Goal: Task Accomplishment & Management: Complete application form

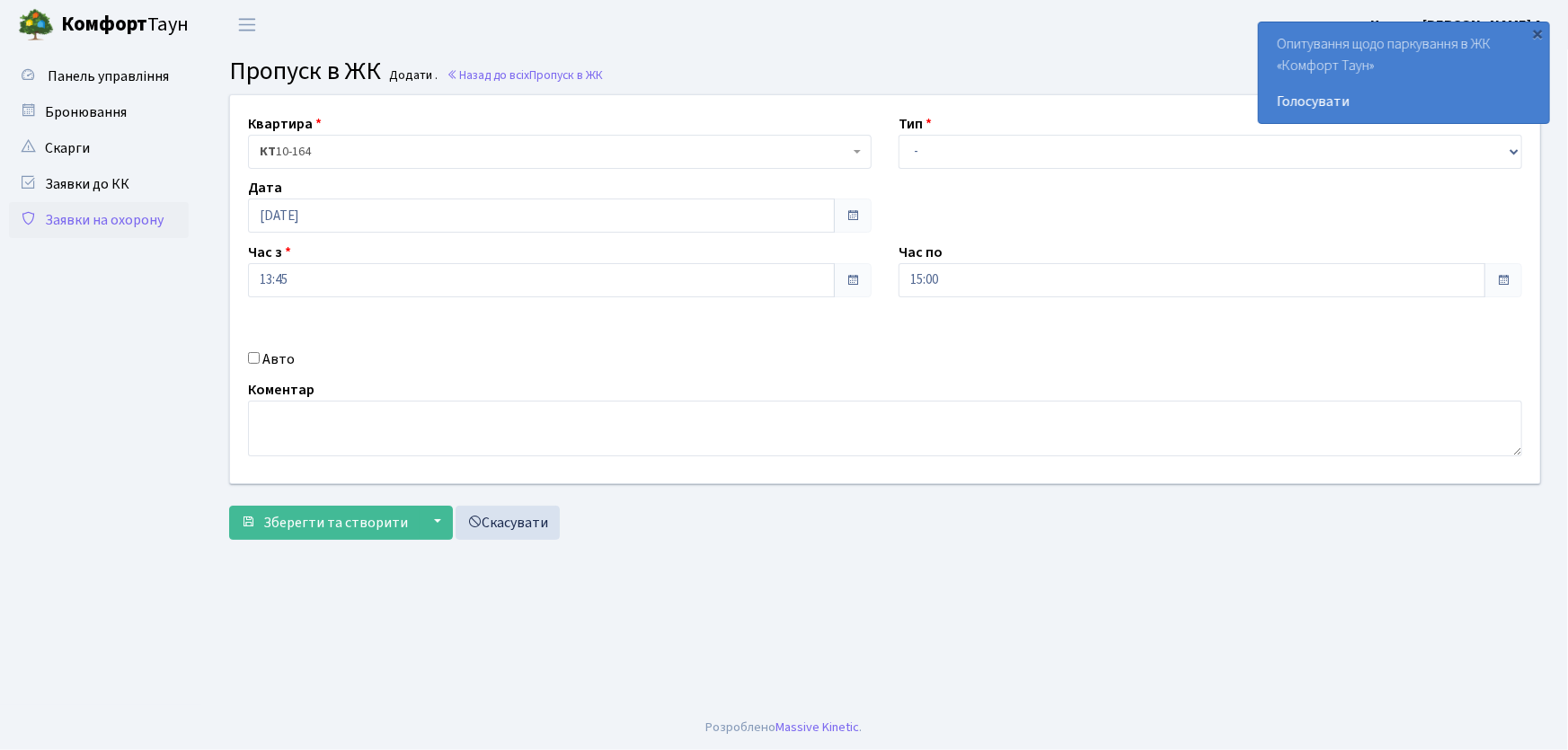
click at [135, 214] on link "Заявки на охорону" at bounding box center [99, 220] width 180 height 36
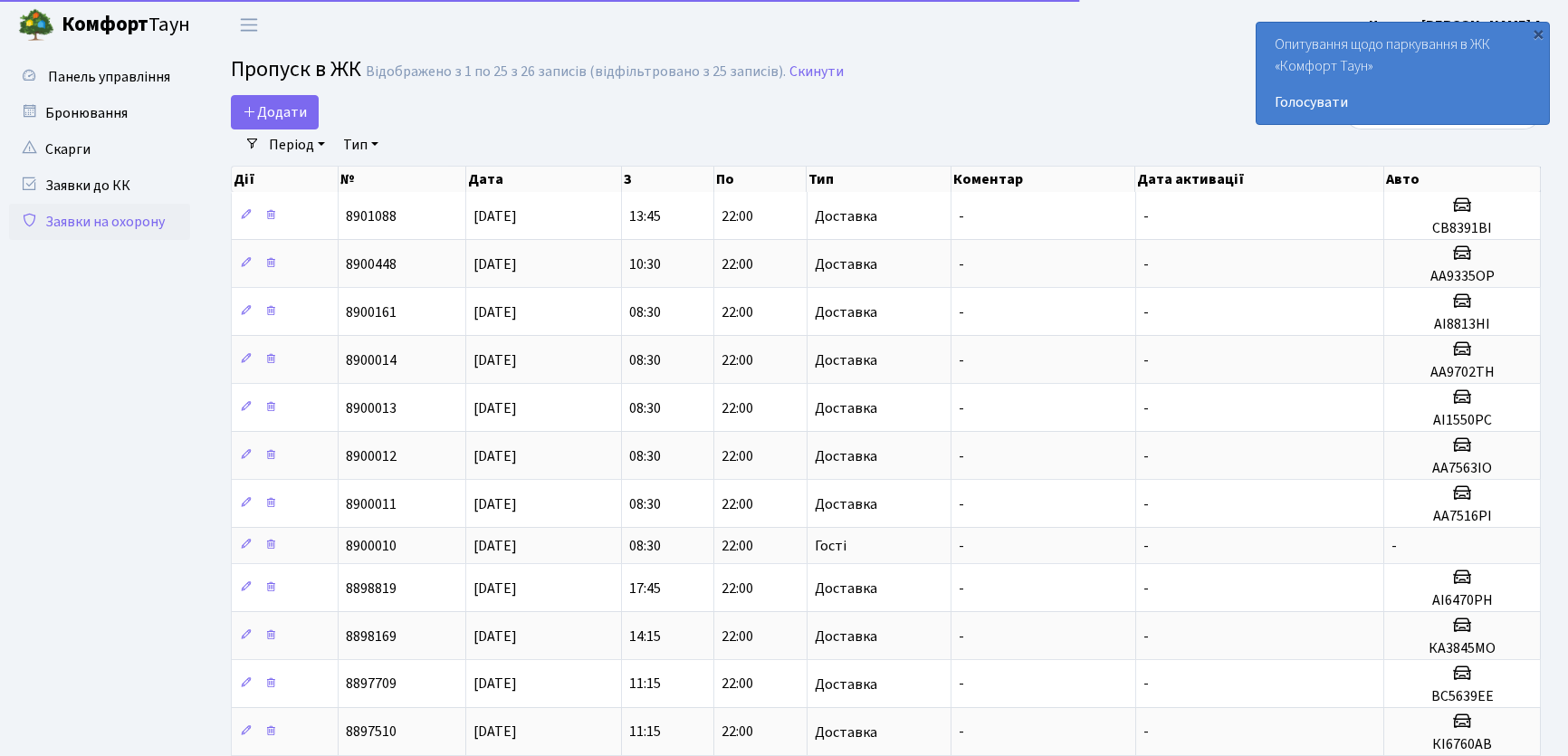
select select "25"
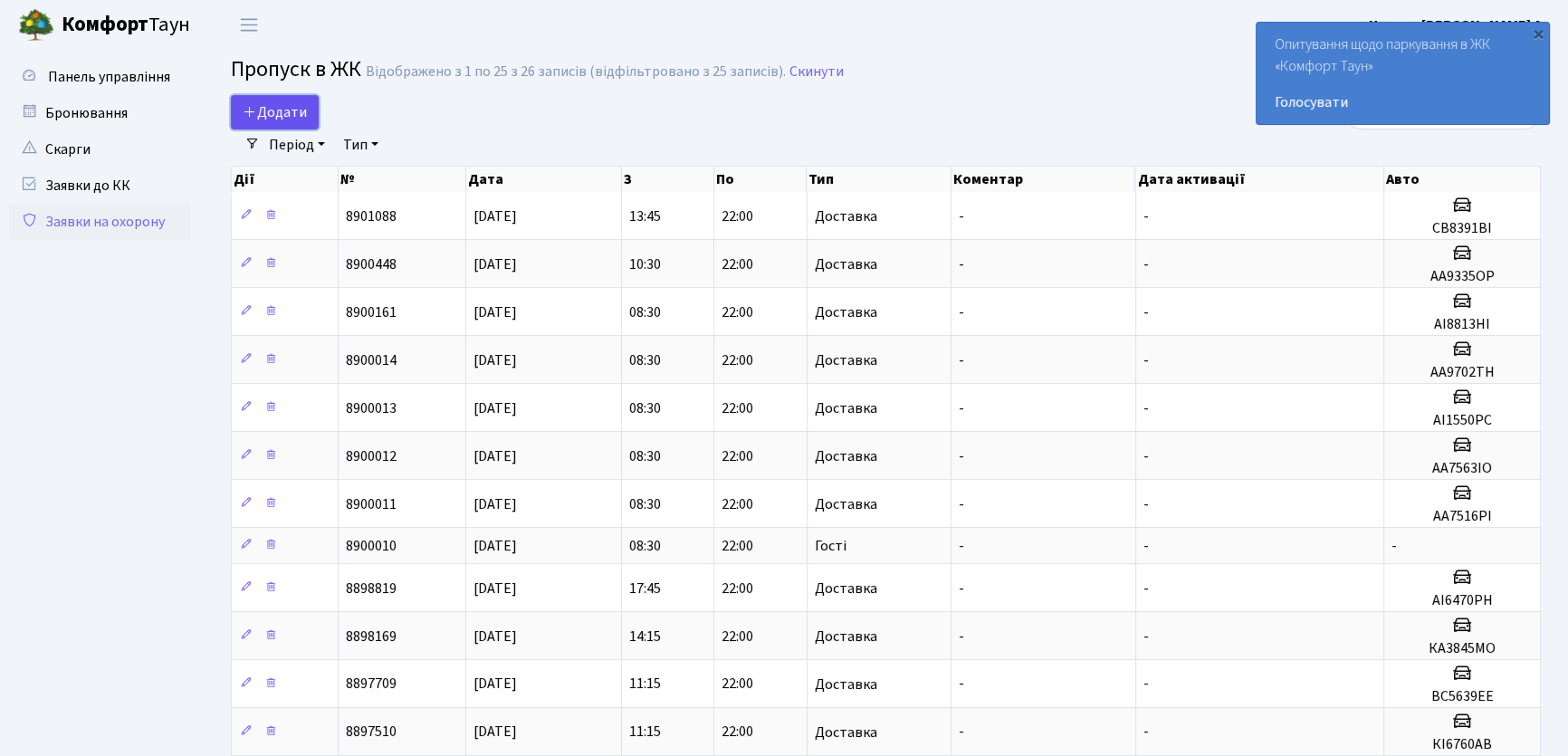
click at [299, 118] on span "Додати" at bounding box center [275, 112] width 64 height 20
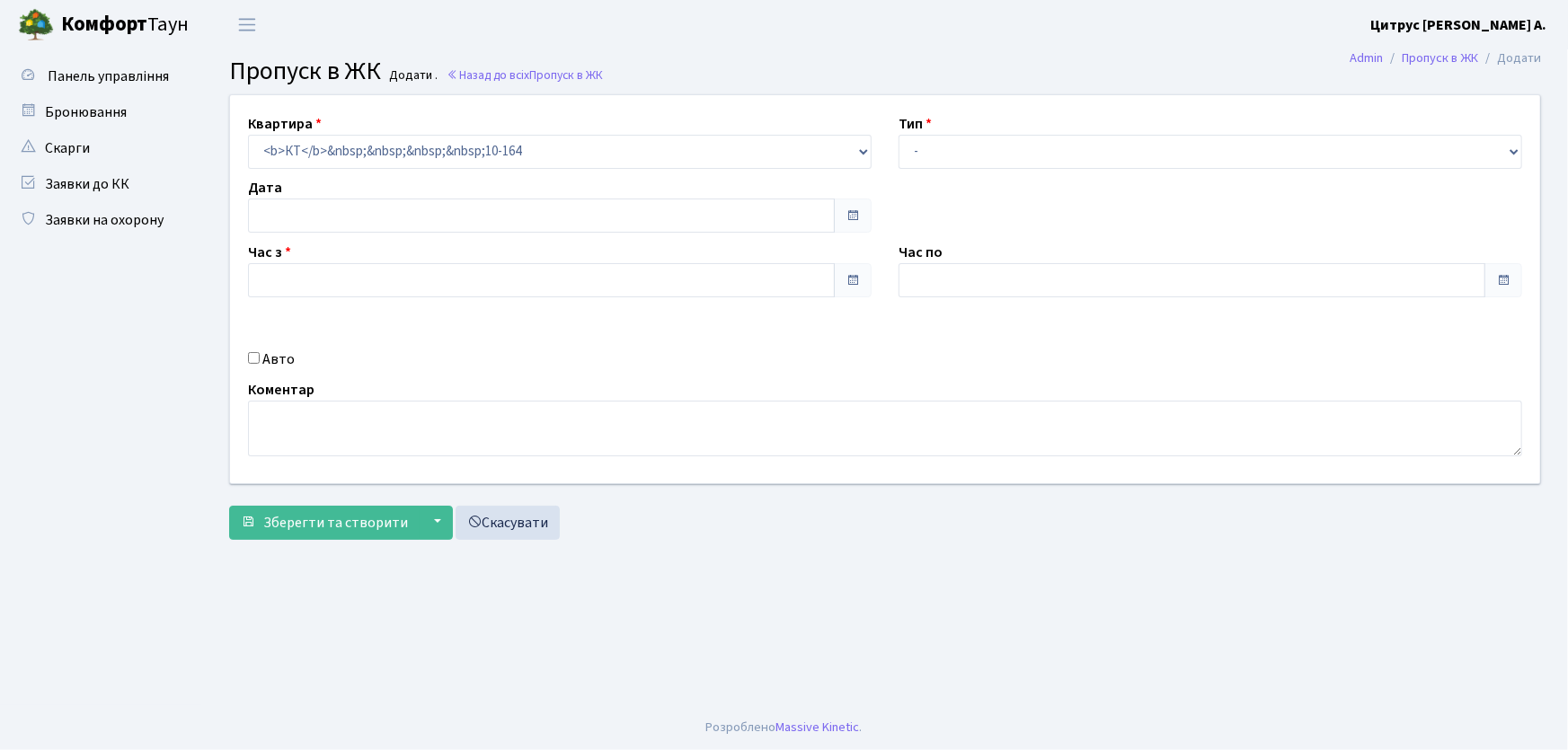
type input "[DATE]"
type input "08:15"
type input "09:15"
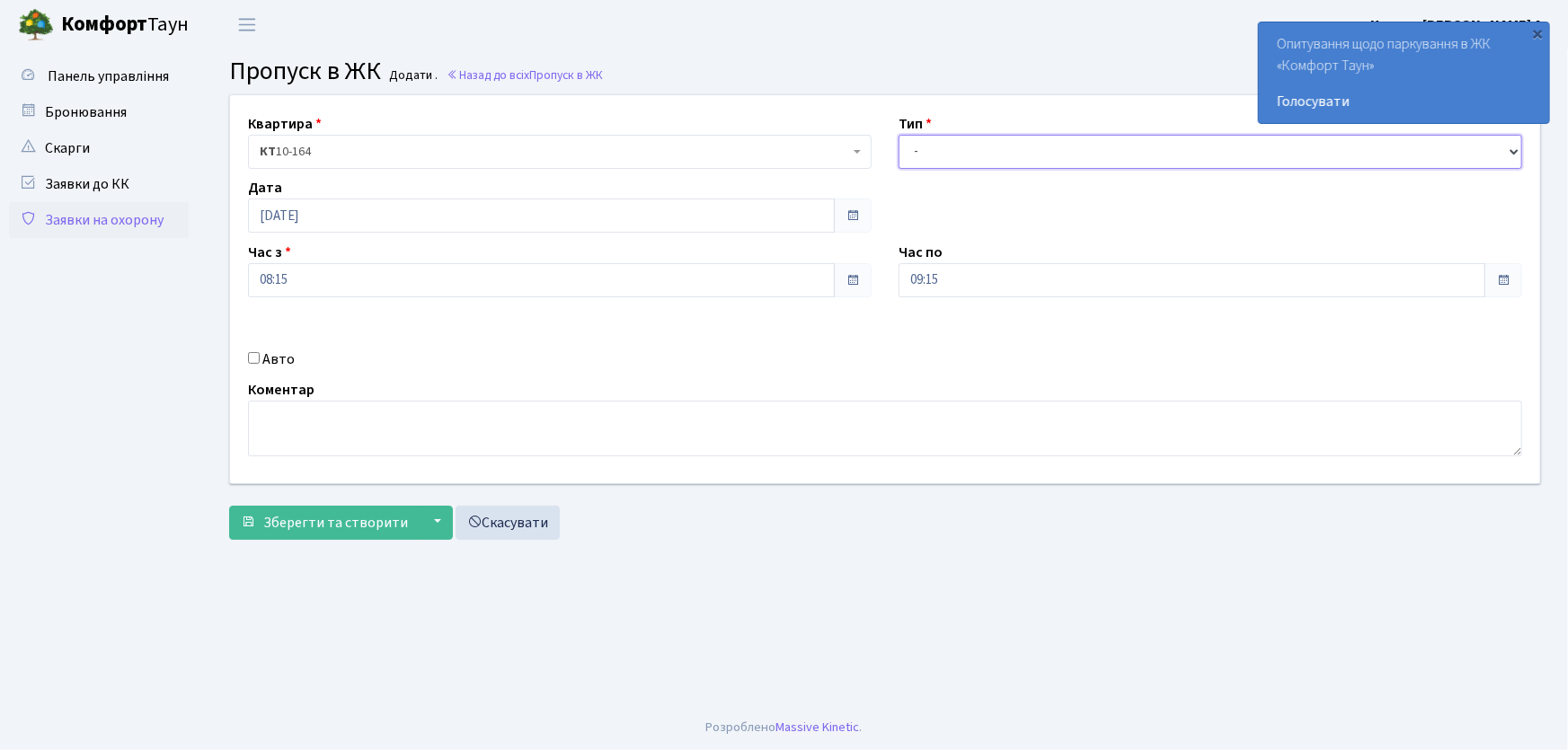
click at [973, 156] on select "- Доставка Таксі Гості Сервіс" at bounding box center [1210, 151] width 624 height 35
select select "1"
click at [899, 135] on select "- Доставка Таксі Гості Сервіс" at bounding box center [1210, 151] width 624 height 35
drag, startPoint x: 960, startPoint y: 289, endPoint x: 861, endPoint y: 290, distance: 99.0
click at [861, 290] on div "Квартира <b>КТ</b>&nbsp;&nbsp;&nbsp;&nbsp;10-164 КТ 10-164 Тип - Доставка Таксі…" at bounding box center [885, 289] width 1337 height 388
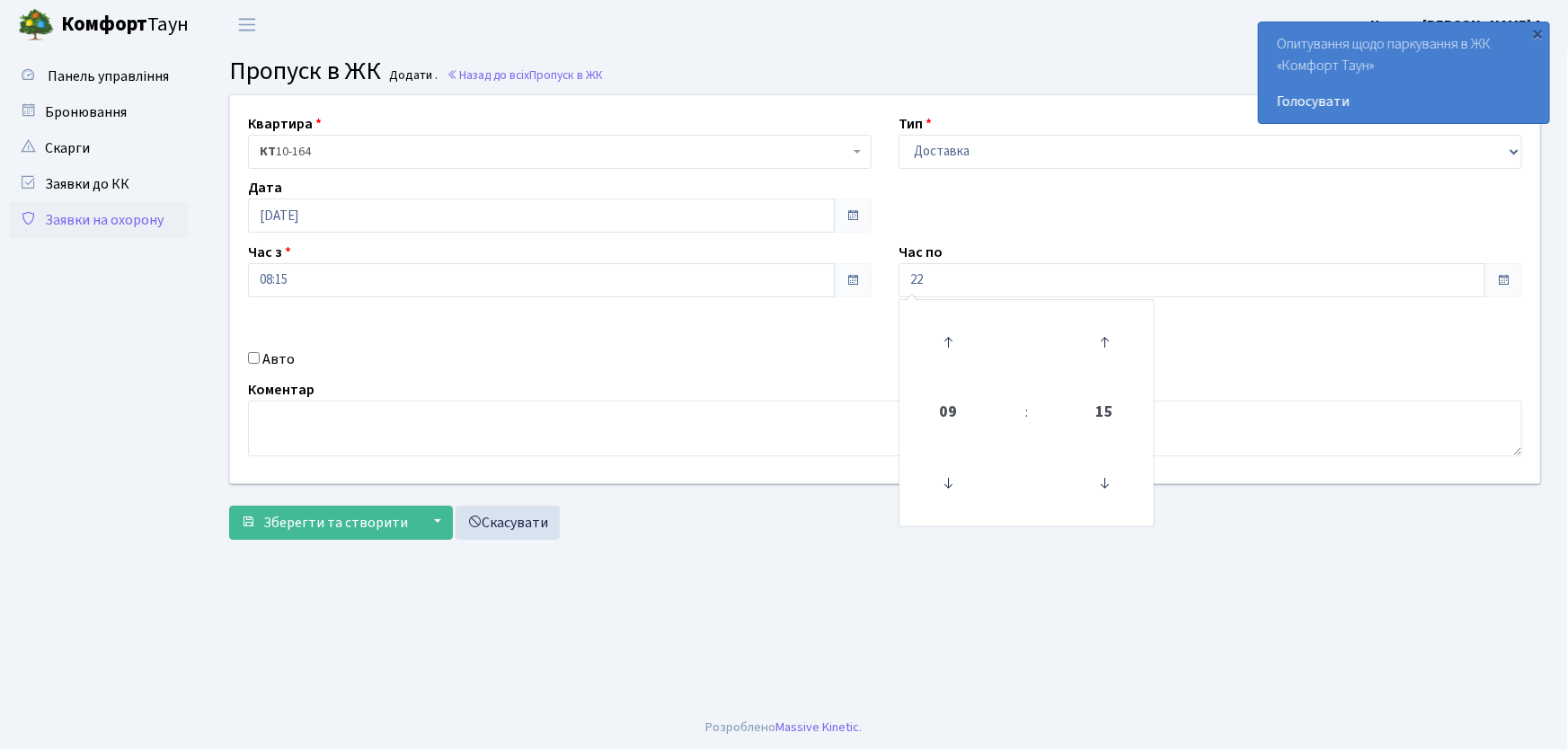
type input "22:00"
click at [252, 359] on input "Авто" at bounding box center [253, 358] width 11 height 11
checkbox input "true"
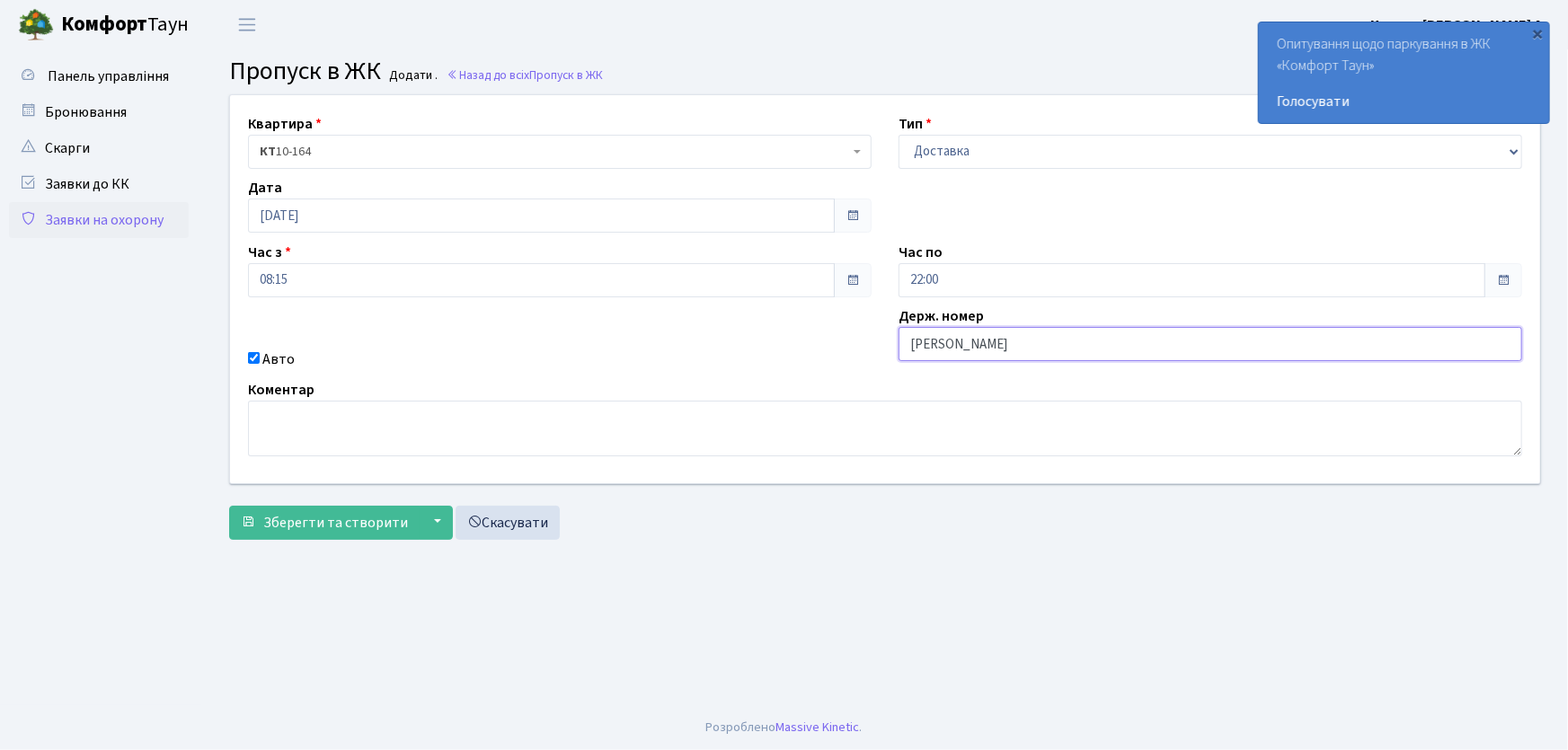
type input "АА7516PI"
click at [229, 506] on button "Зберегти та створити" at bounding box center [324, 523] width 191 height 35
drag, startPoint x: 942, startPoint y: 145, endPoint x: 953, endPoint y: 166, distance: 23.7
click at [942, 145] on select "- Доставка Таксі Гості Сервіс" at bounding box center [1210, 151] width 624 height 35
select select "1"
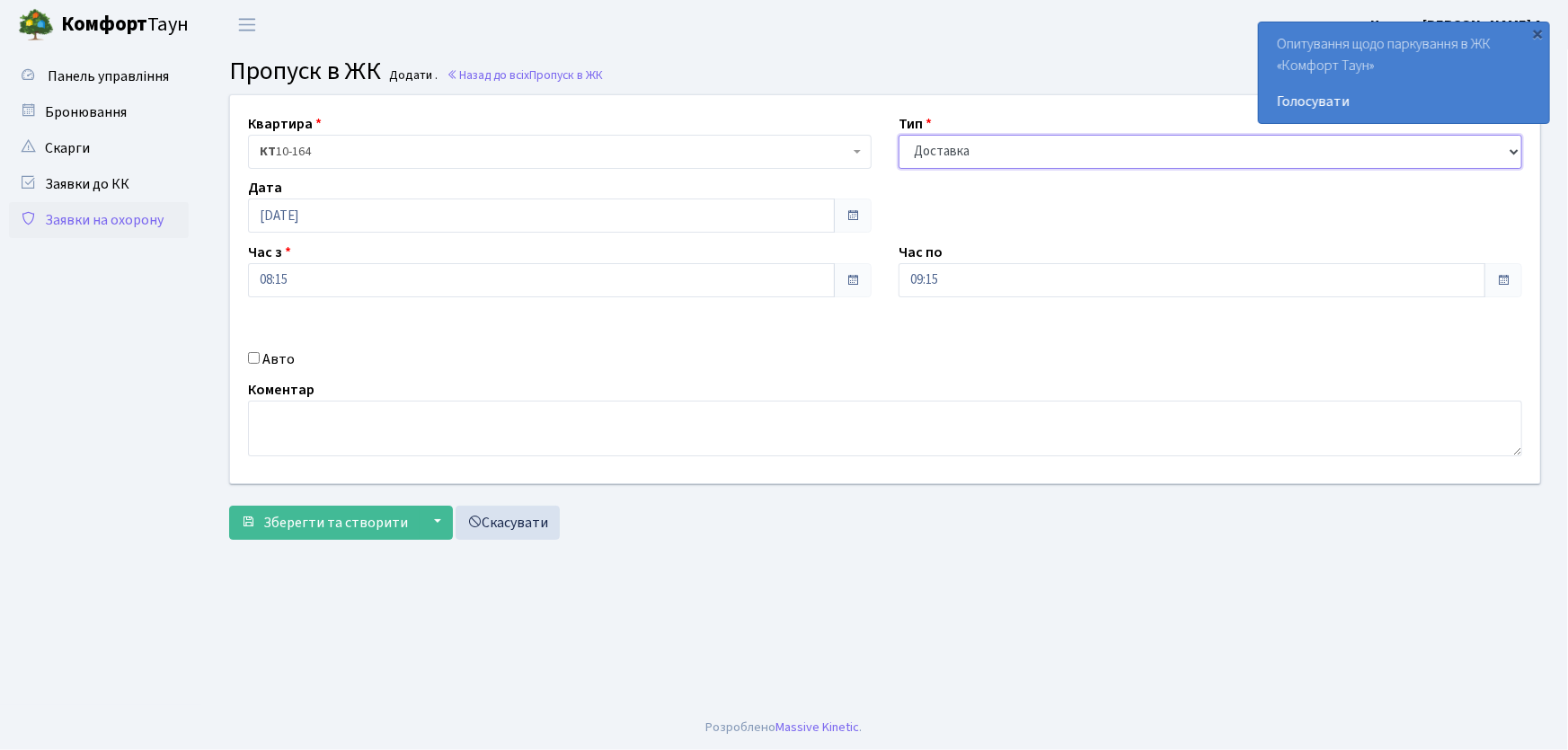
click at [899, 135] on select "- Доставка Таксі Гості Сервіс" at bounding box center [1210, 151] width 624 height 35
drag, startPoint x: 966, startPoint y: 273, endPoint x: 826, endPoint y: 287, distance: 140.7
click at [826, 287] on div "Квартира <b>КТ</b>&nbsp;&nbsp;&nbsp;&nbsp;10-164 КТ 10-164 Тип - Доставка Таксі…" at bounding box center [885, 289] width 1337 height 388
type input "22:00"
click at [254, 362] on input "Авто" at bounding box center [253, 358] width 11 height 11
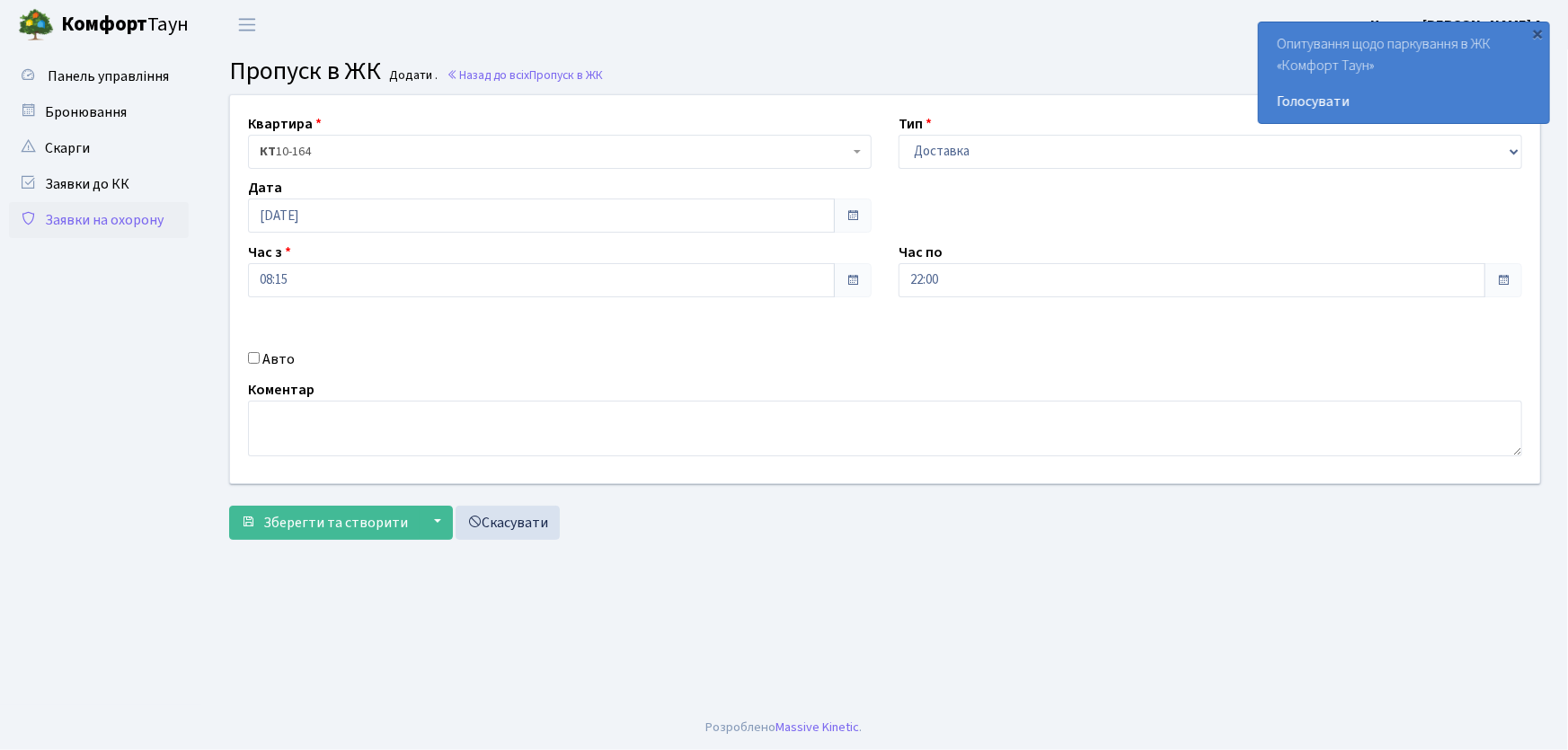
checkbox input "true"
type input "АІ6013МС"
click at [229, 506] on button "Зберегти та створити" at bounding box center [324, 523] width 191 height 35
click at [117, 222] on link "Заявки на охорону" at bounding box center [99, 220] width 180 height 36
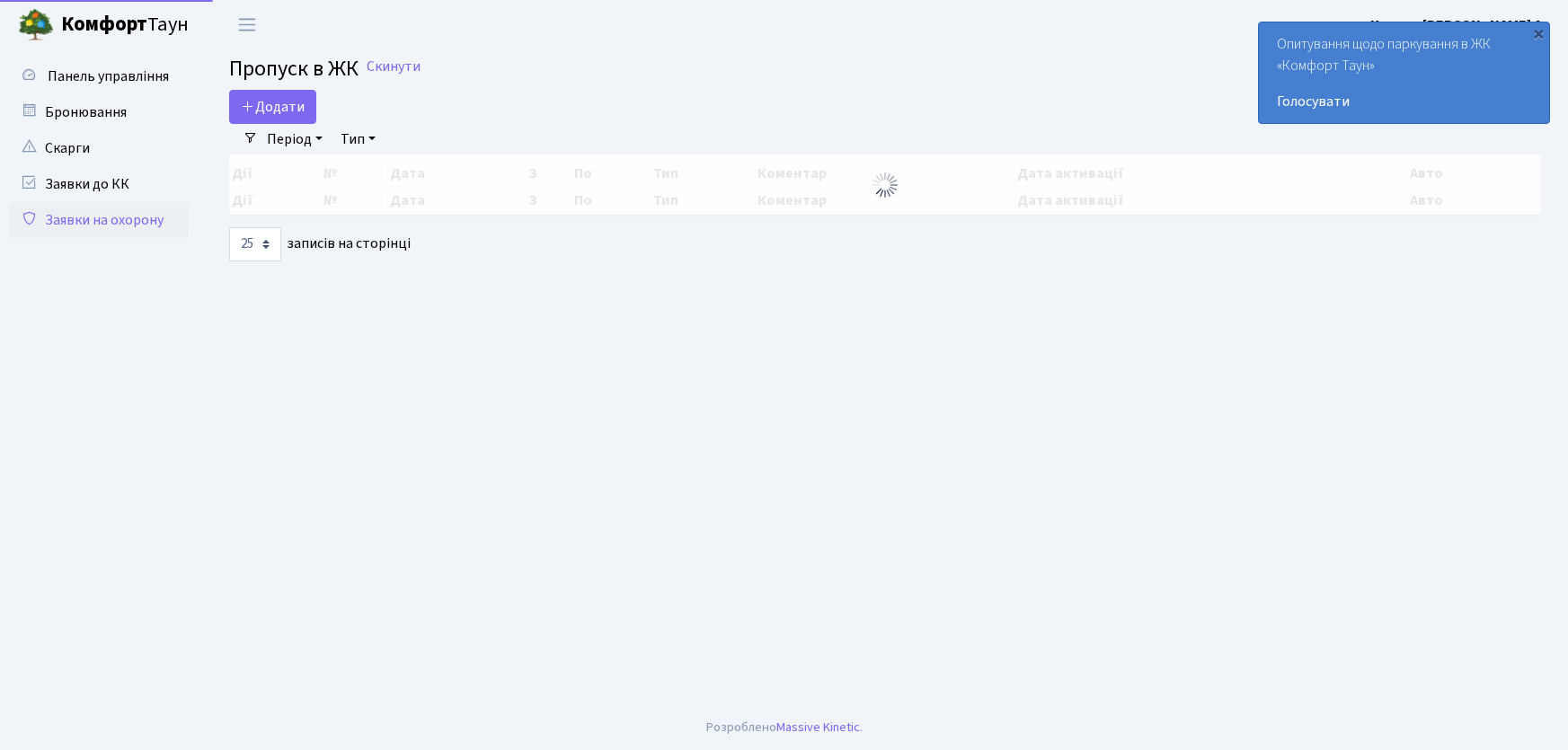
select select "25"
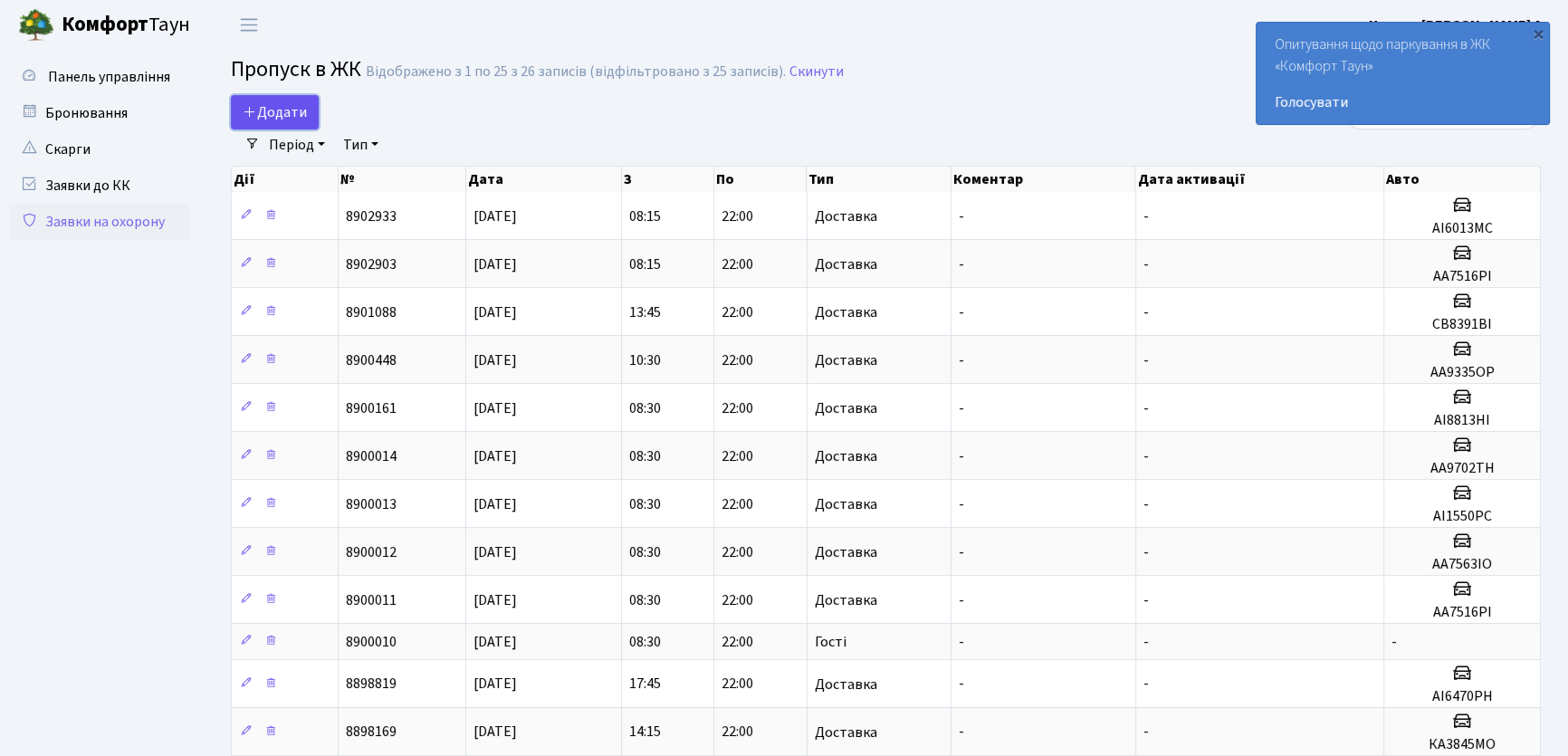
click at [249, 106] on icon at bounding box center [250, 111] width 14 height 14
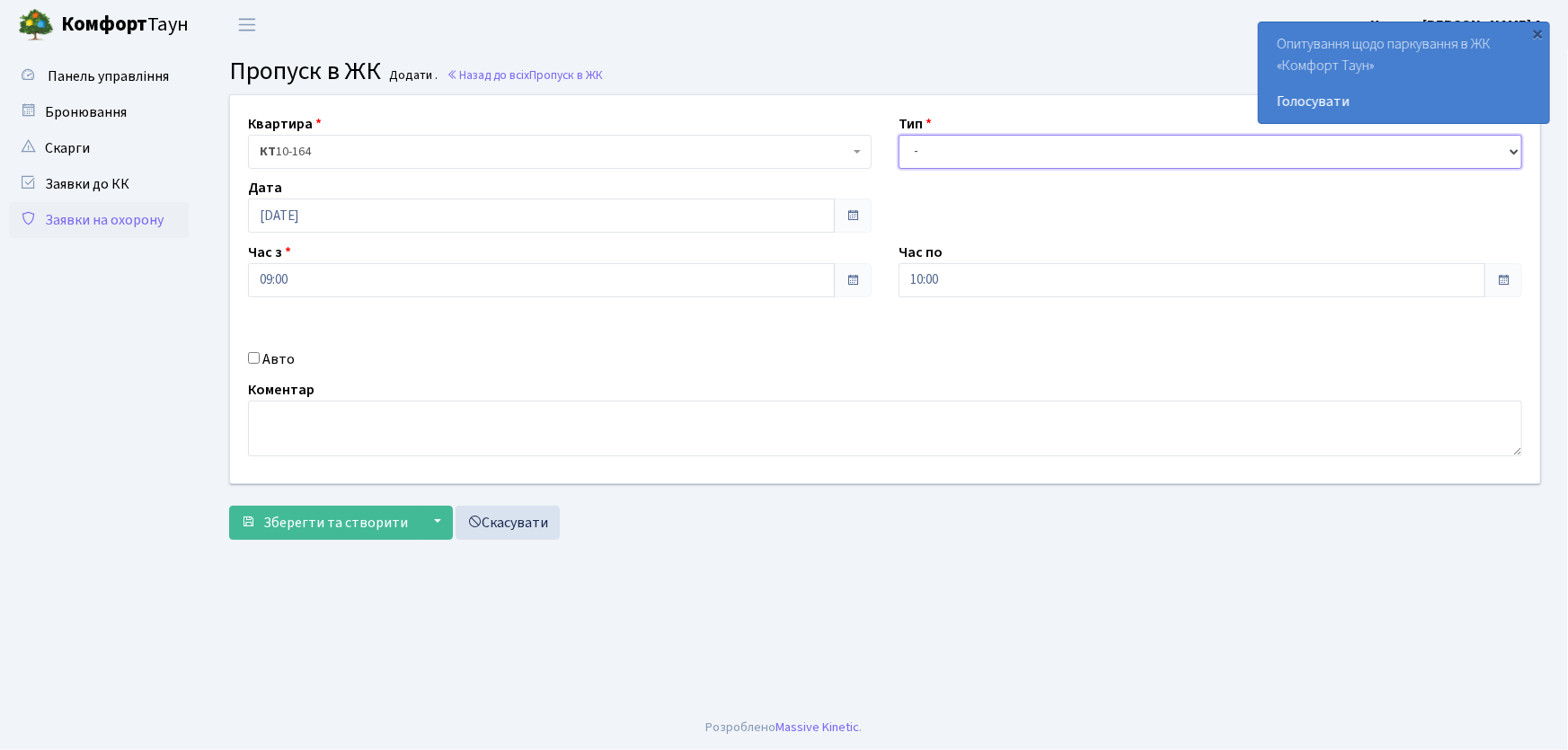
click at [947, 167] on select "- Доставка Таксі Гості Сервіс" at bounding box center [1210, 151] width 624 height 35
select select "1"
click at [899, 135] on select "- Доставка Таксі Гості Сервіс" at bounding box center [1210, 151] width 624 height 35
drag, startPoint x: 992, startPoint y: 283, endPoint x: 865, endPoint y: 283, distance: 127.0
click at [865, 283] on div "Квартира <b>КТ</b>&nbsp;&nbsp;&nbsp;&nbsp;10-164 КТ 10-164 Тип - Доставка Таксі…" at bounding box center [885, 289] width 1337 height 388
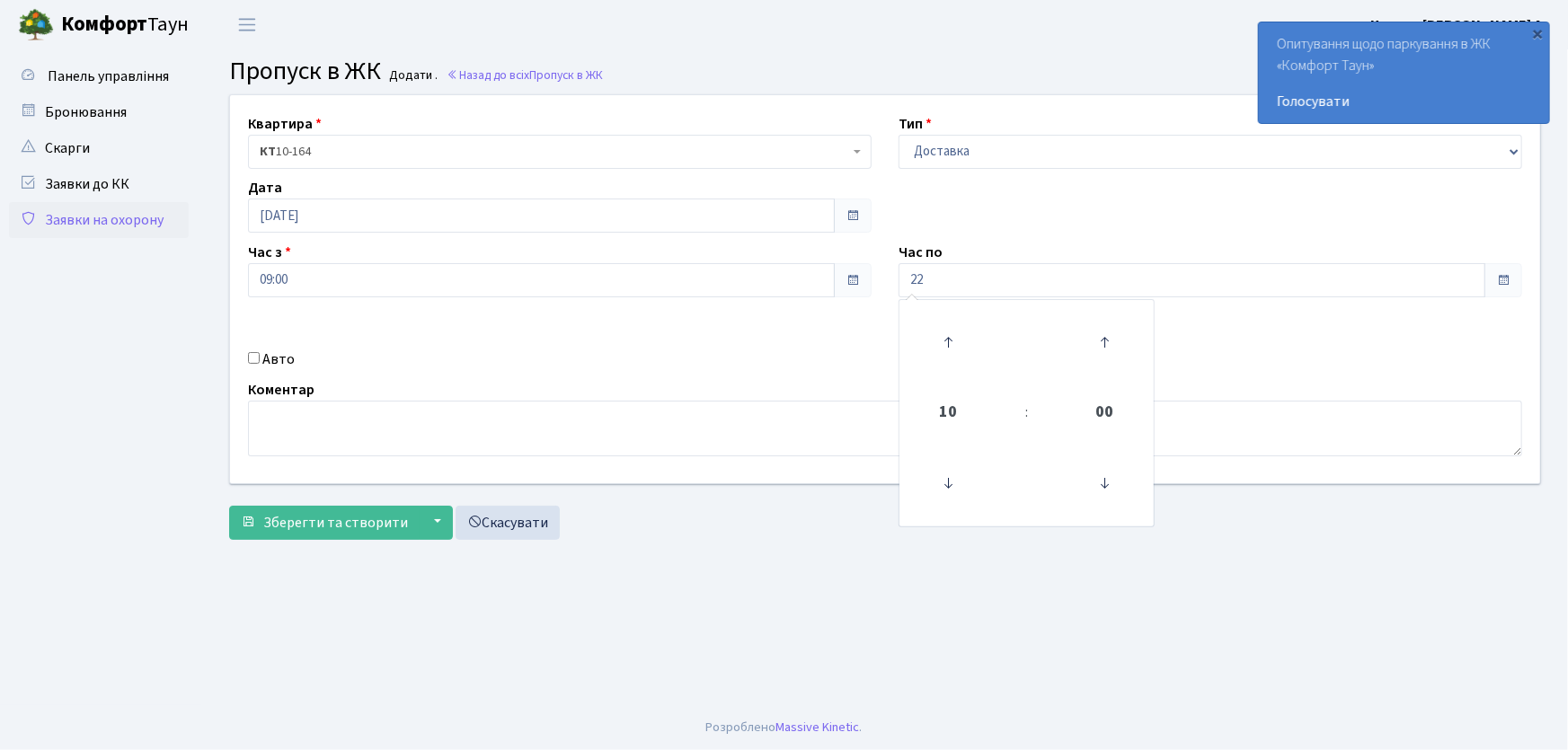
type input "22:00"
click at [250, 361] on input "Авто" at bounding box center [253, 358] width 11 height 11
checkbox input "true"
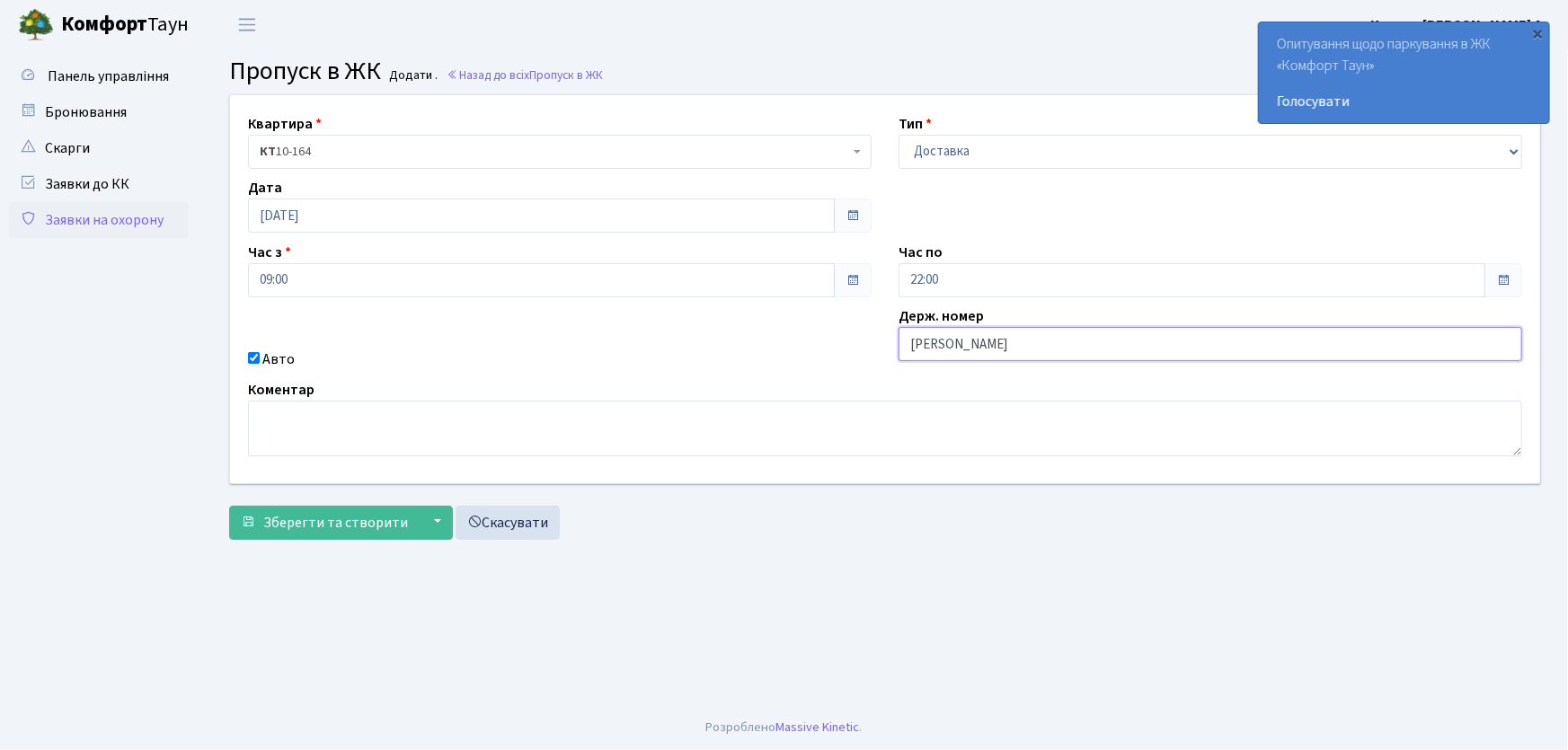
type input "АА7563ІО"
click at [229, 506] on button "Зберегти та створити" at bounding box center [324, 523] width 191 height 35
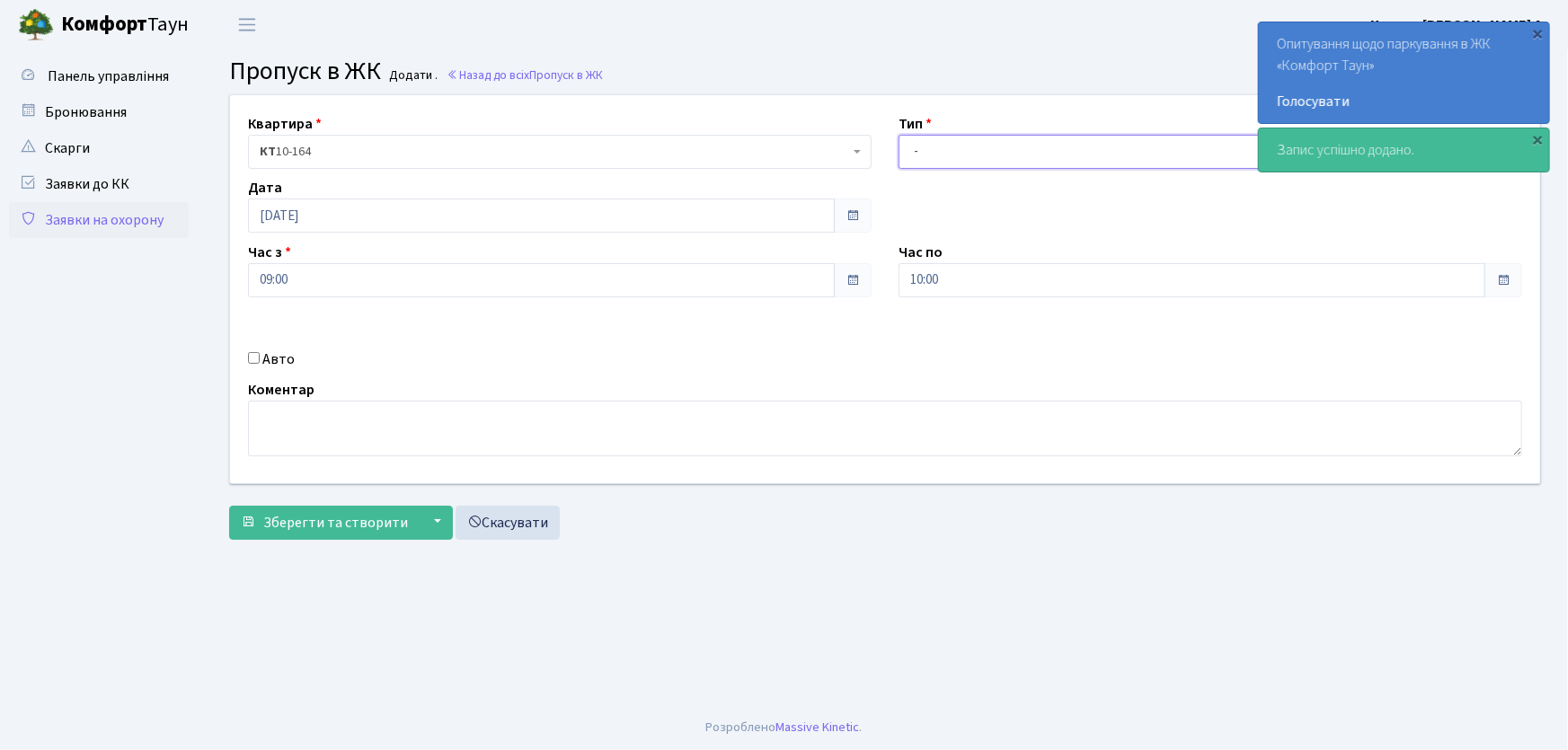
drag, startPoint x: 919, startPoint y: 148, endPoint x: 942, endPoint y: 166, distance: 29.2
click at [919, 148] on select "- Доставка Таксі Гості Сервіс" at bounding box center [1210, 151] width 624 height 35
select select "1"
click at [899, 135] on select "- Доставка Таксі Гості Сервіс" at bounding box center [1210, 151] width 624 height 35
drag, startPoint x: 919, startPoint y: 276, endPoint x: 855, endPoint y: 281, distance: 64.2
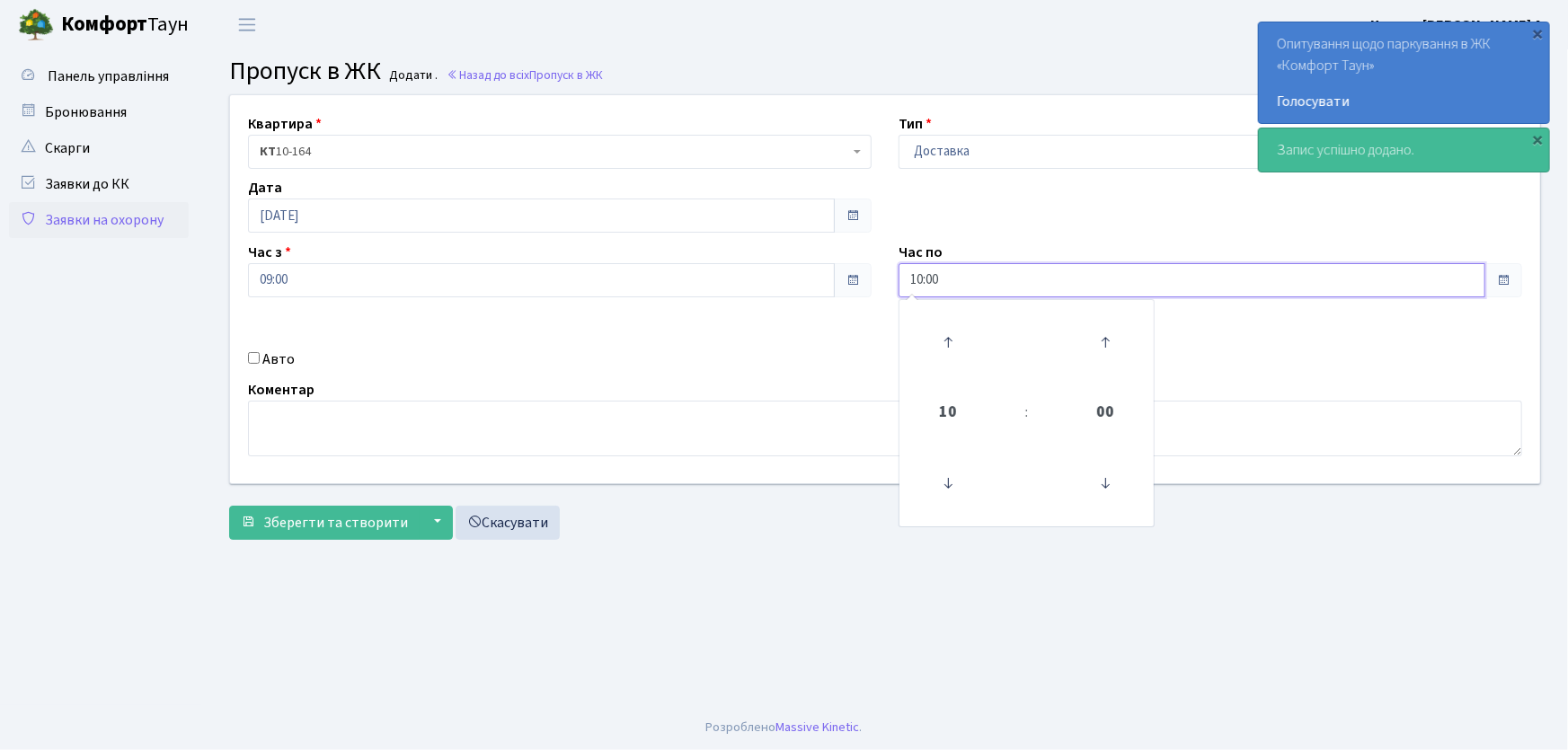
click at [854, 281] on div "Квартира <b>КТ</b>&nbsp;&nbsp;&nbsp;&nbsp;10-164 КТ 10-164 Тип - Доставка Таксі…" at bounding box center [885, 289] width 1337 height 388
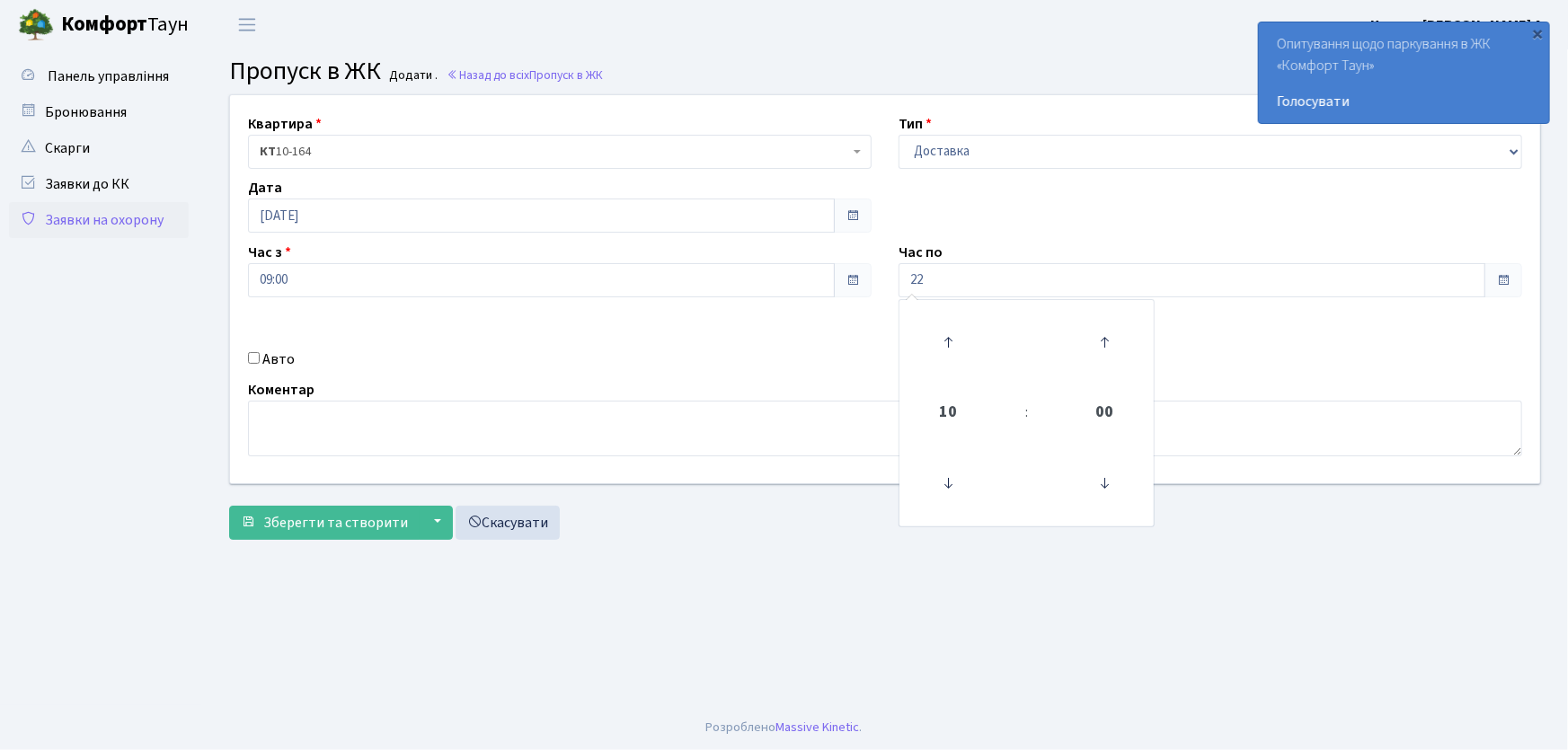
type input "22:00"
drag, startPoint x: 252, startPoint y: 353, endPoint x: 434, endPoint y: 379, distance: 183.8
click at [252, 354] on input "Авто" at bounding box center [253, 358] width 11 height 11
checkbox input "true"
type input "АА9335ОР"
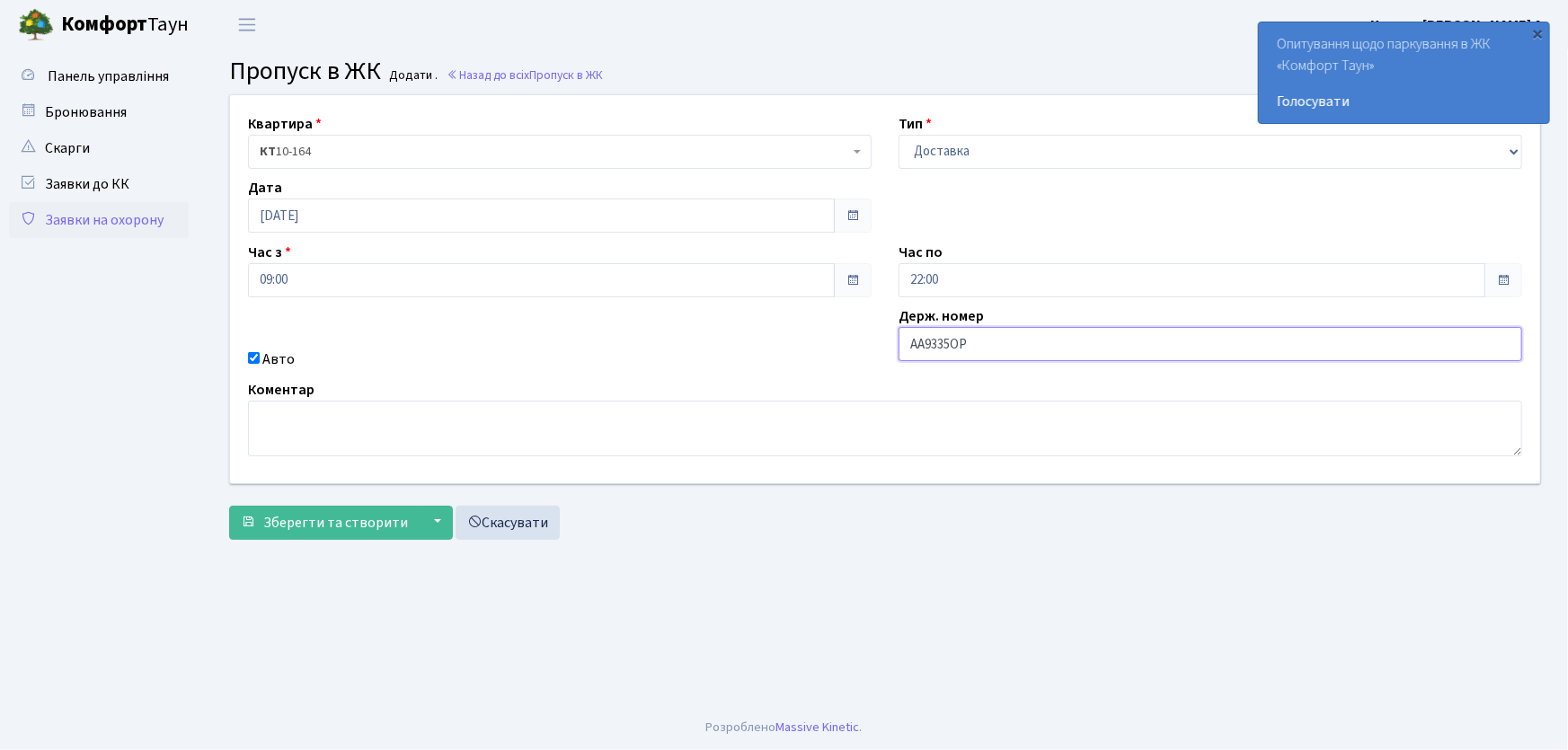
click at [229, 506] on button "Зберегти та створити" at bounding box center [324, 523] width 191 height 35
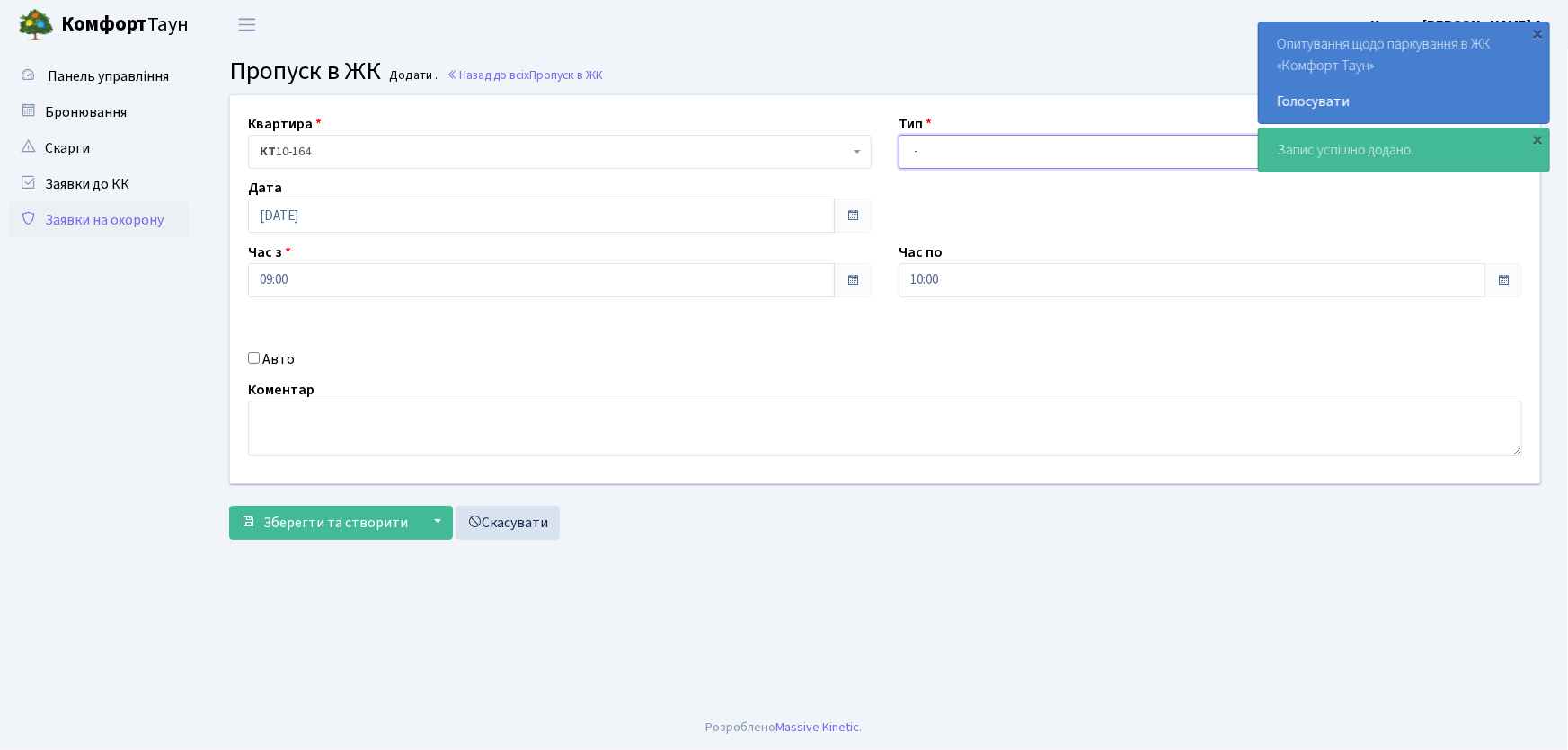
drag, startPoint x: 914, startPoint y: 149, endPoint x: 928, endPoint y: 165, distance: 21.3
click at [916, 151] on select "- Доставка Таксі Гості Сервіс" at bounding box center [1210, 151] width 624 height 35
select select "1"
click at [899, 135] on select "- Доставка Таксі Гості Сервіс" at bounding box center [1210, 151] width 624 height 35
drag, startPoint x: 949, startPoint y: 286, endPoint x: 856, endPoint y: 283, distance: 93.0
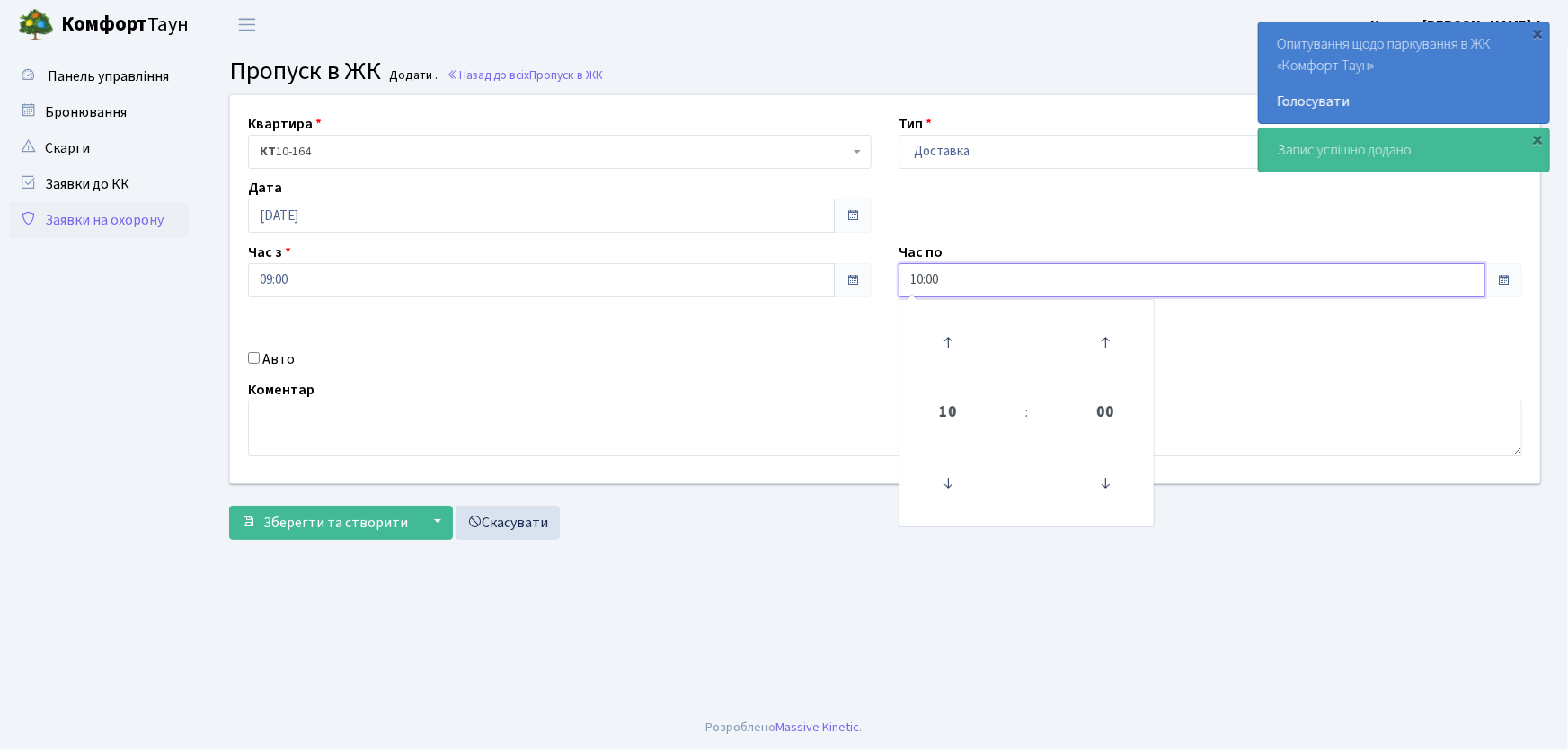
click at [856, 283] on div "Квартира <b>КТ</b>&nbsp;&nbsp;&nbsp;&nbsp;10-164 КТ 10-164 Тип - Доставка Таксі…" at bounding box center [885, 289] width 1337 height 388
type input "22:00"
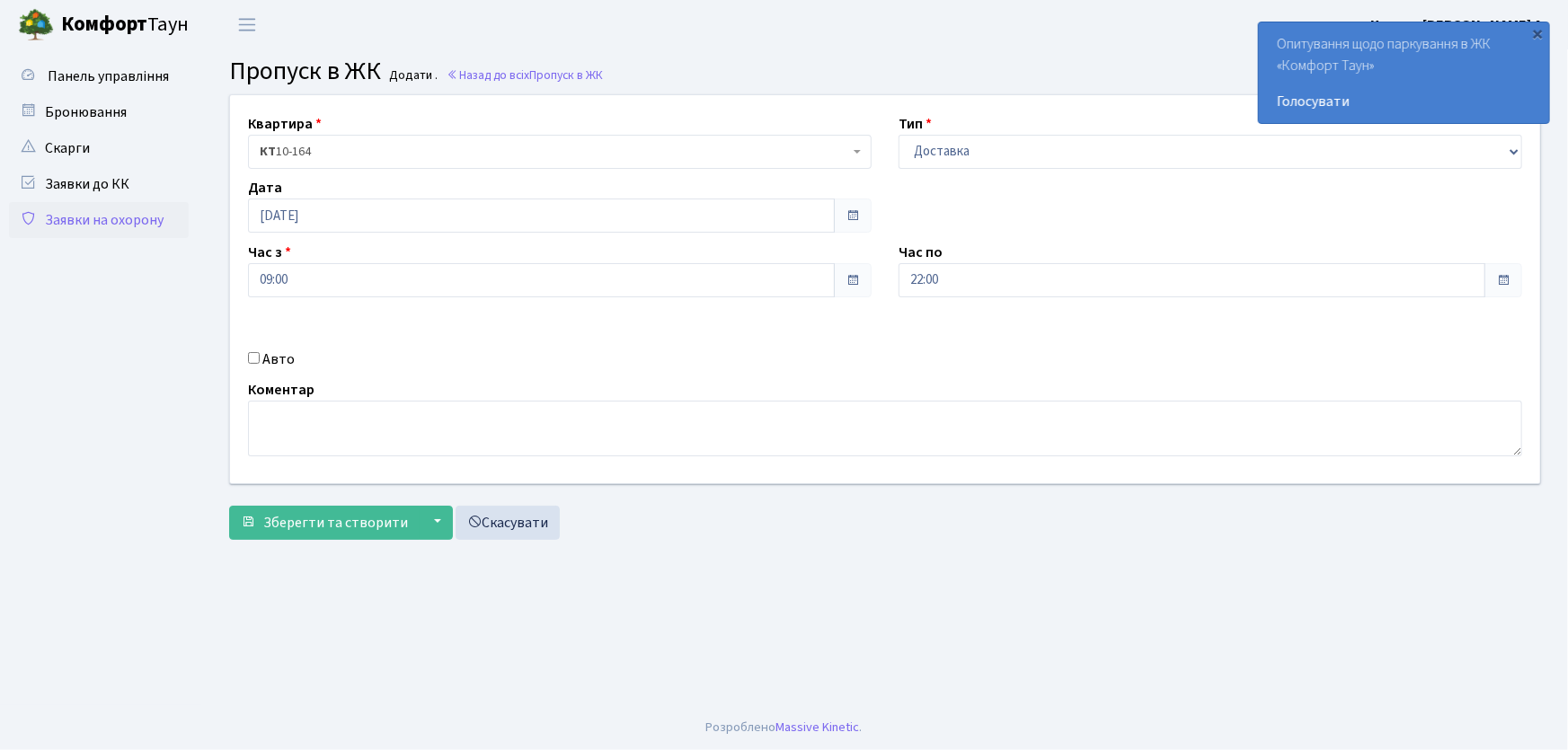
drag, startPoint x: 252, startPoint y: 355, endPoint x: 361, endPoint y: 382, distance: 112.3
click at [261, 357] on div "Авто" at bounding box center [560, 359] width 651 height 22
click at [255, 358] on input "Авто" at bounding box center [253, 358] width 11 height 11
checkbox input "true"
type input "АА9702ТН"
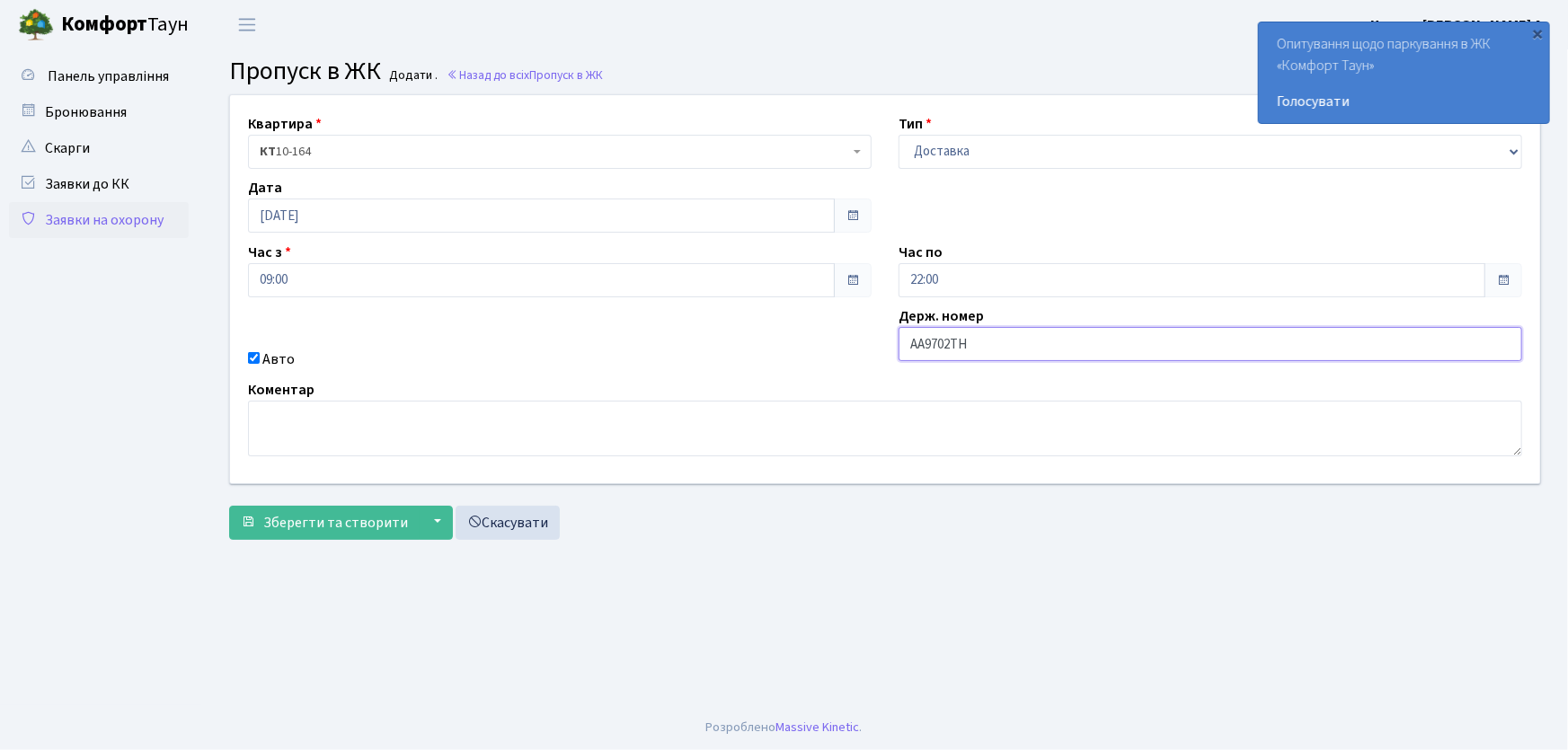
click at [229, 506] on button "Зберегти та створити" at bounding box center [324, 523] width 191 height 35
click at [134, 180] on link "Заявки до КК" at bounding box center [99, 184] width 180 height 36
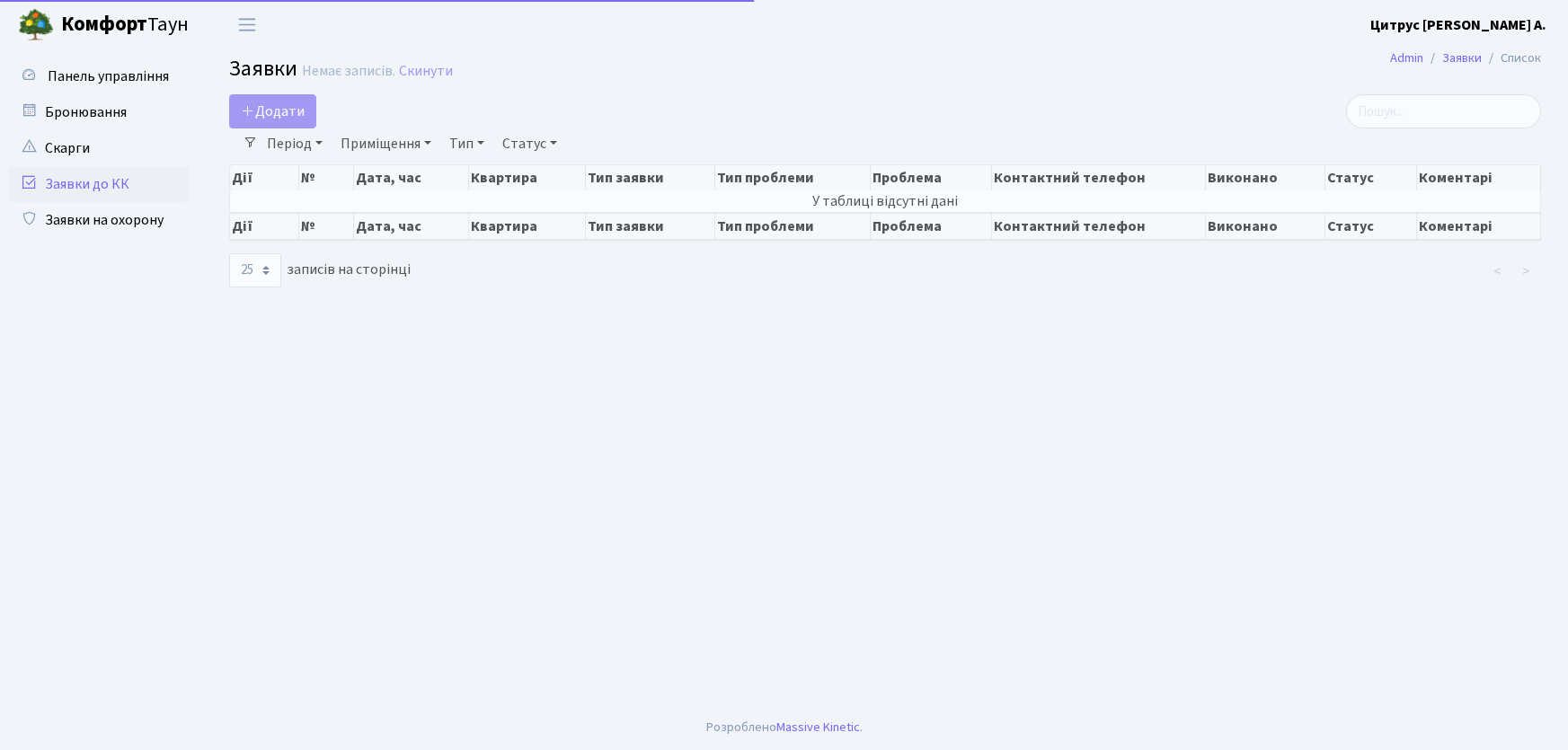
select select "25"
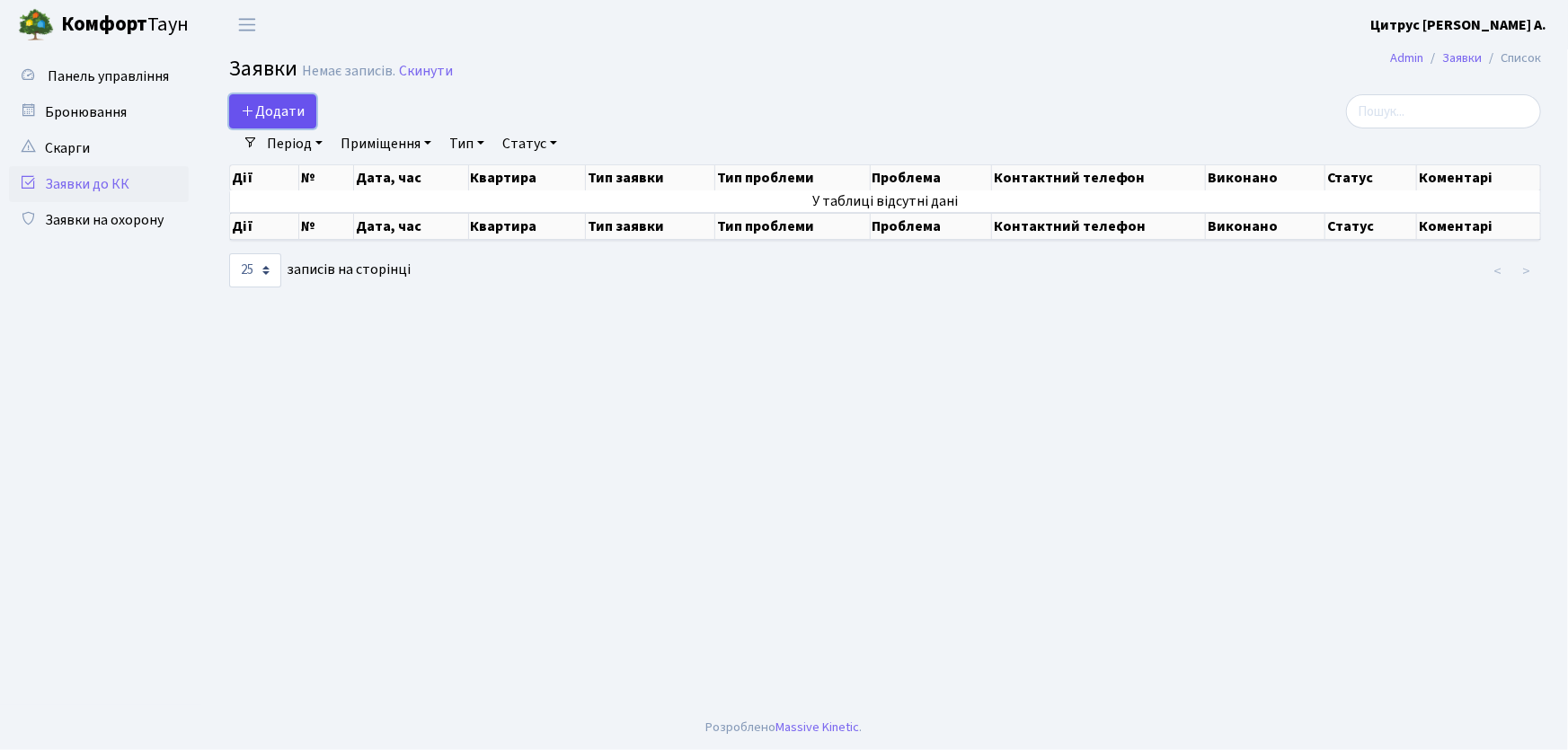
click at [252, 113] on icon at bounding box center [248, 110] width 14 height 14
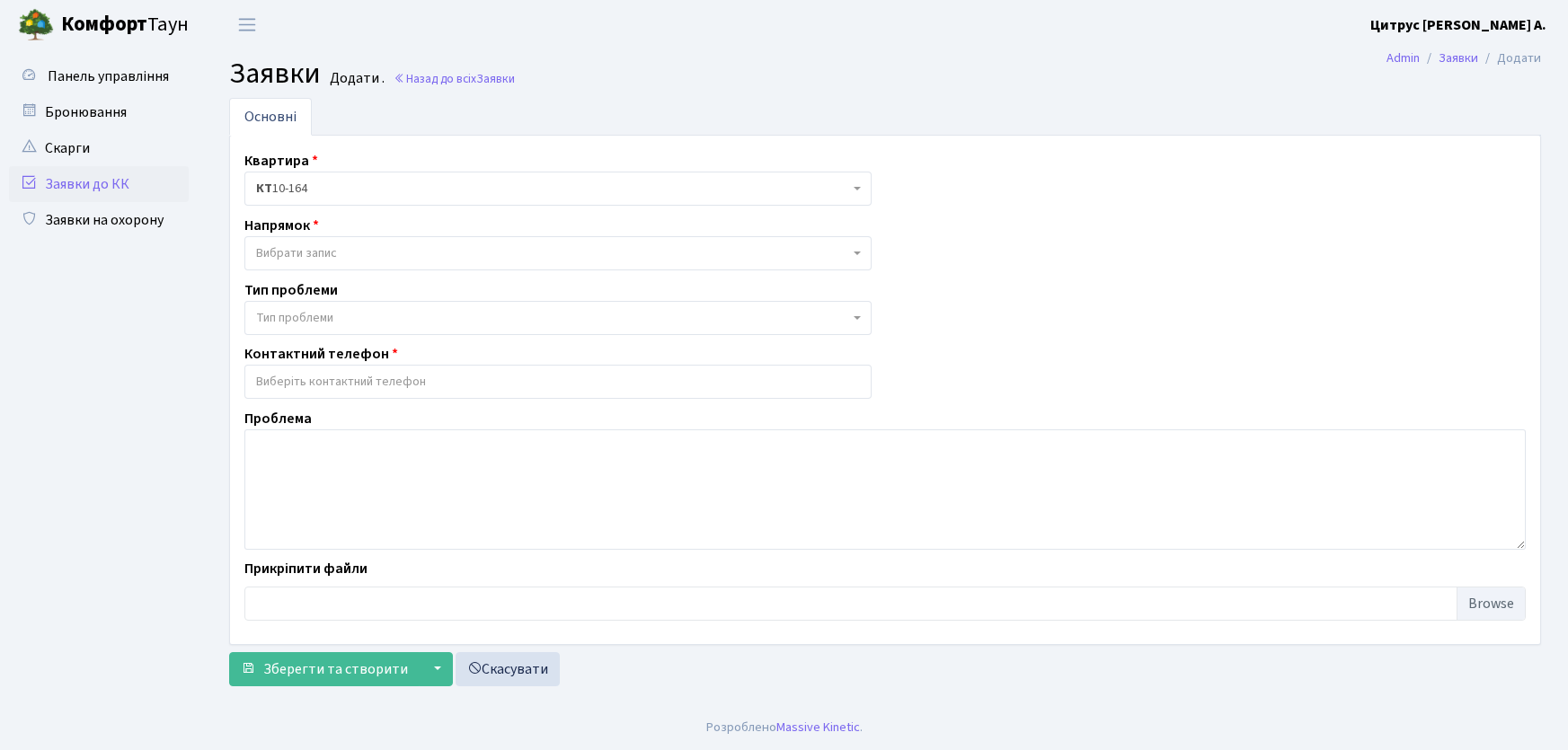
select select
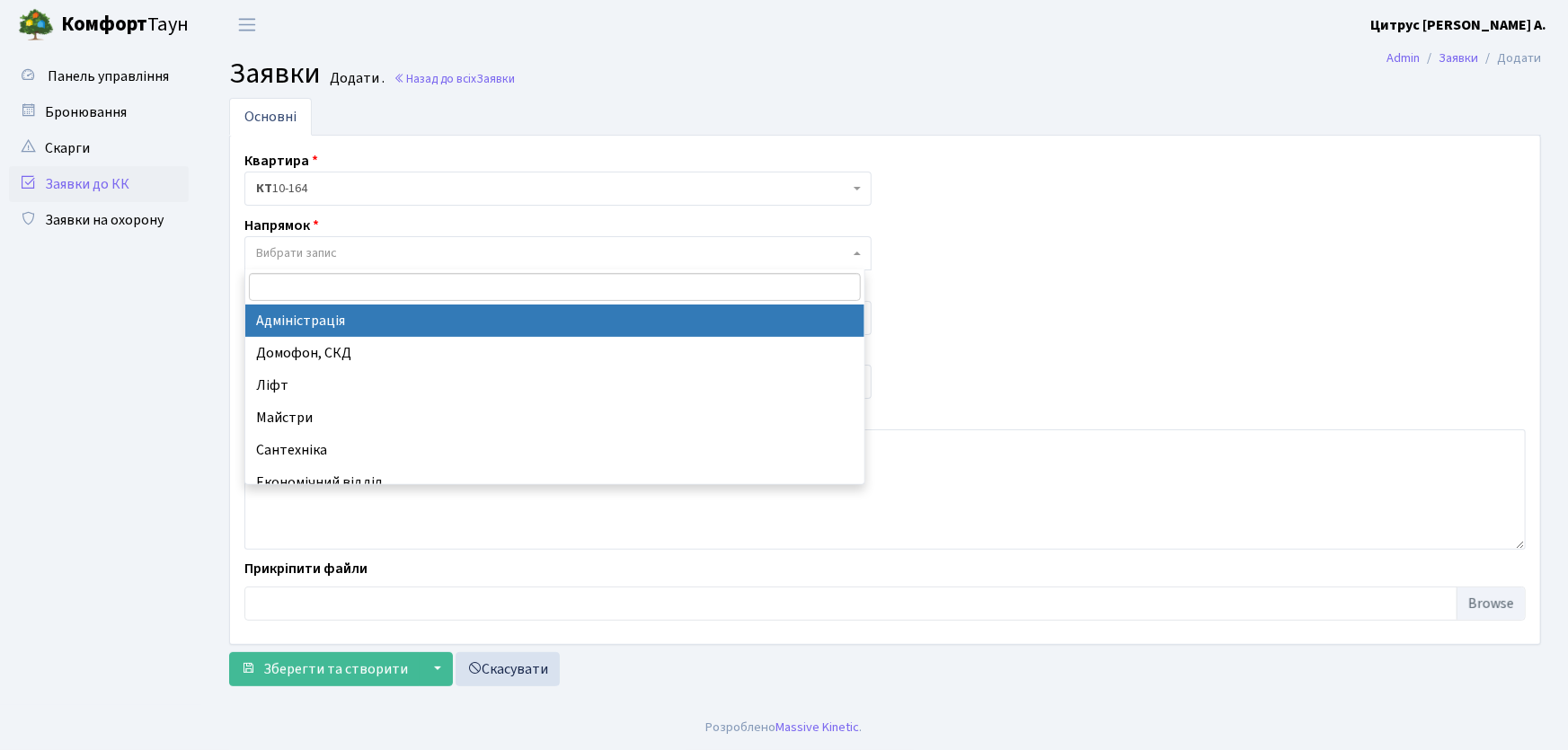
click at [378, 259] on span "Вибрати запис" at bounding box center [553, 252] width 593 height 18
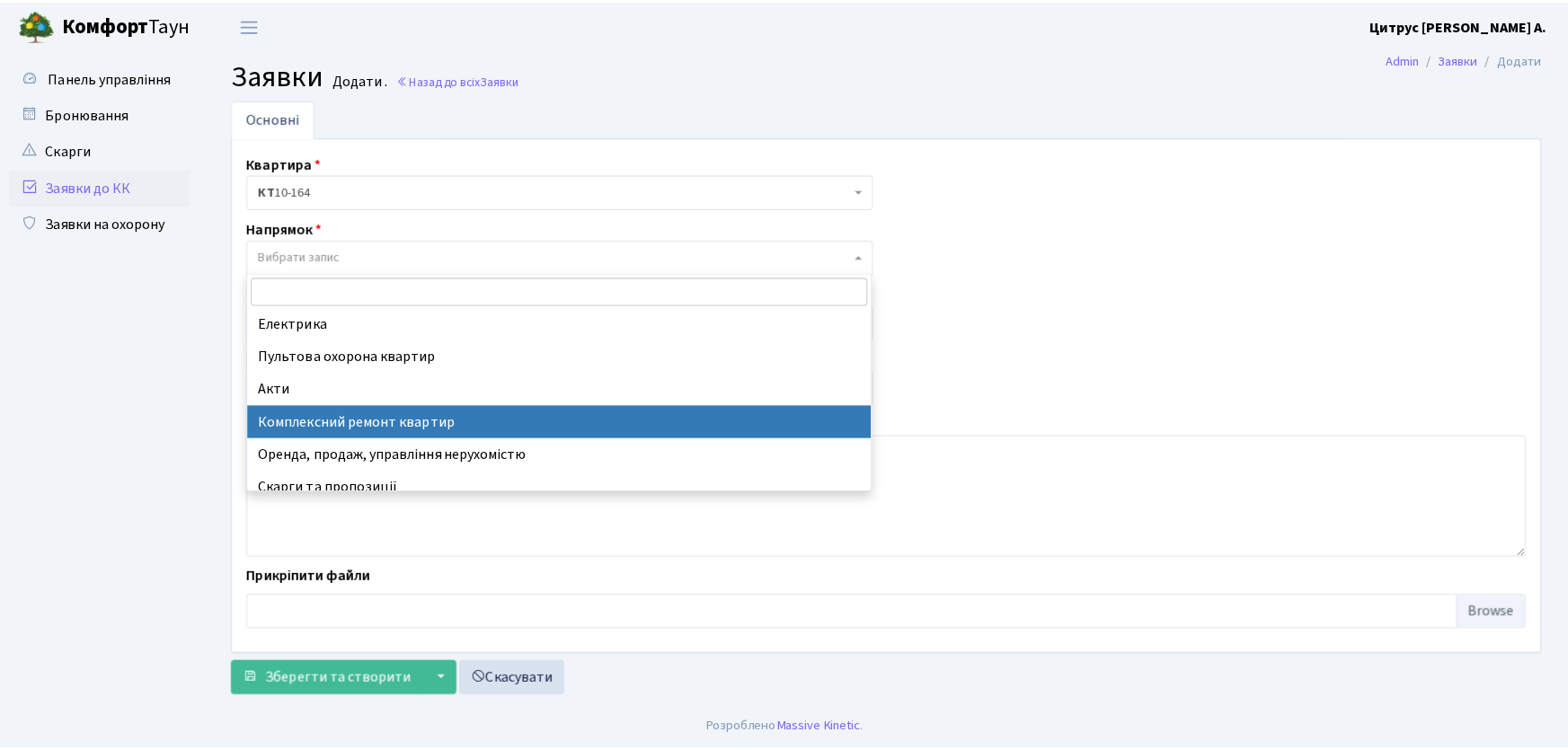
scroll to position [208, 0]
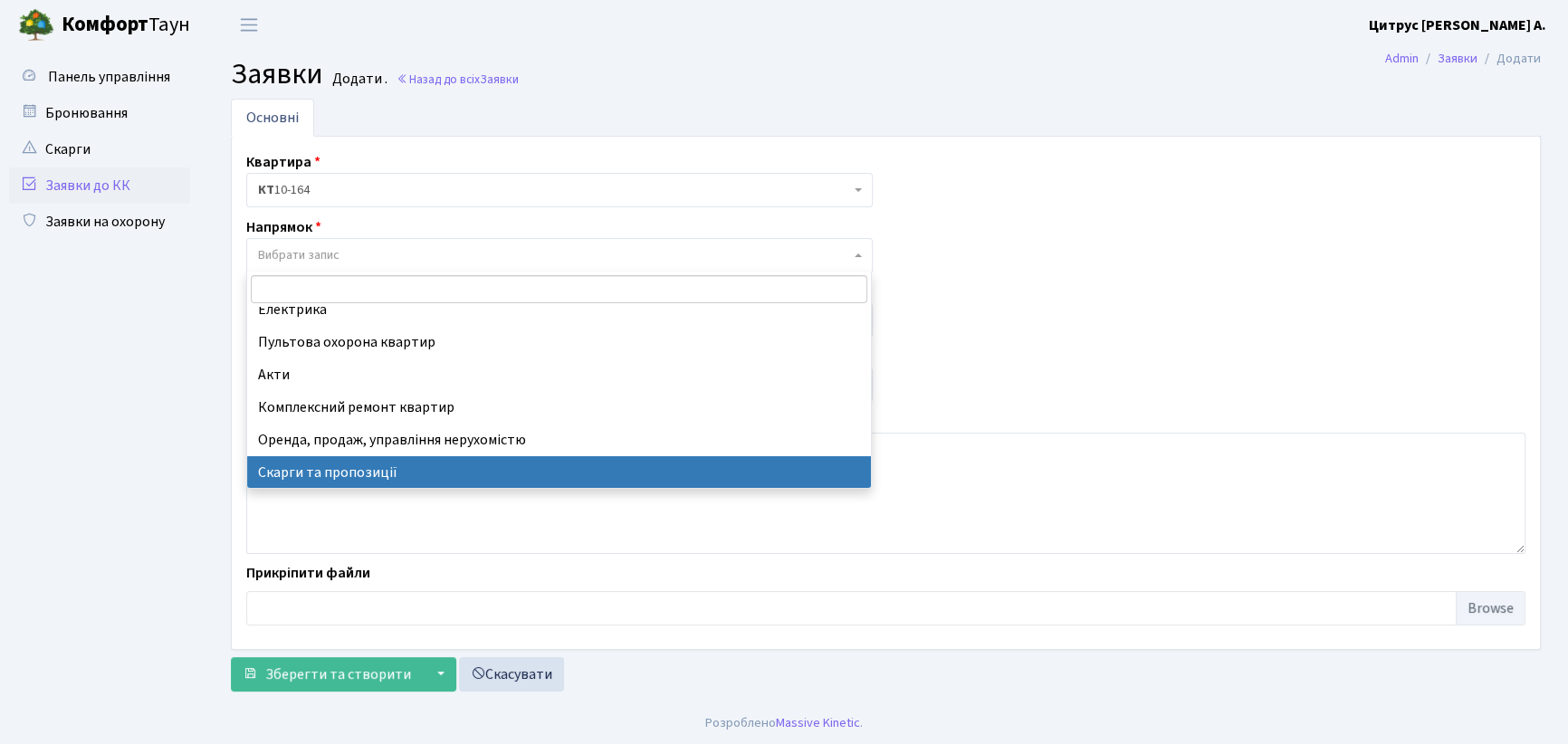
select select "37"
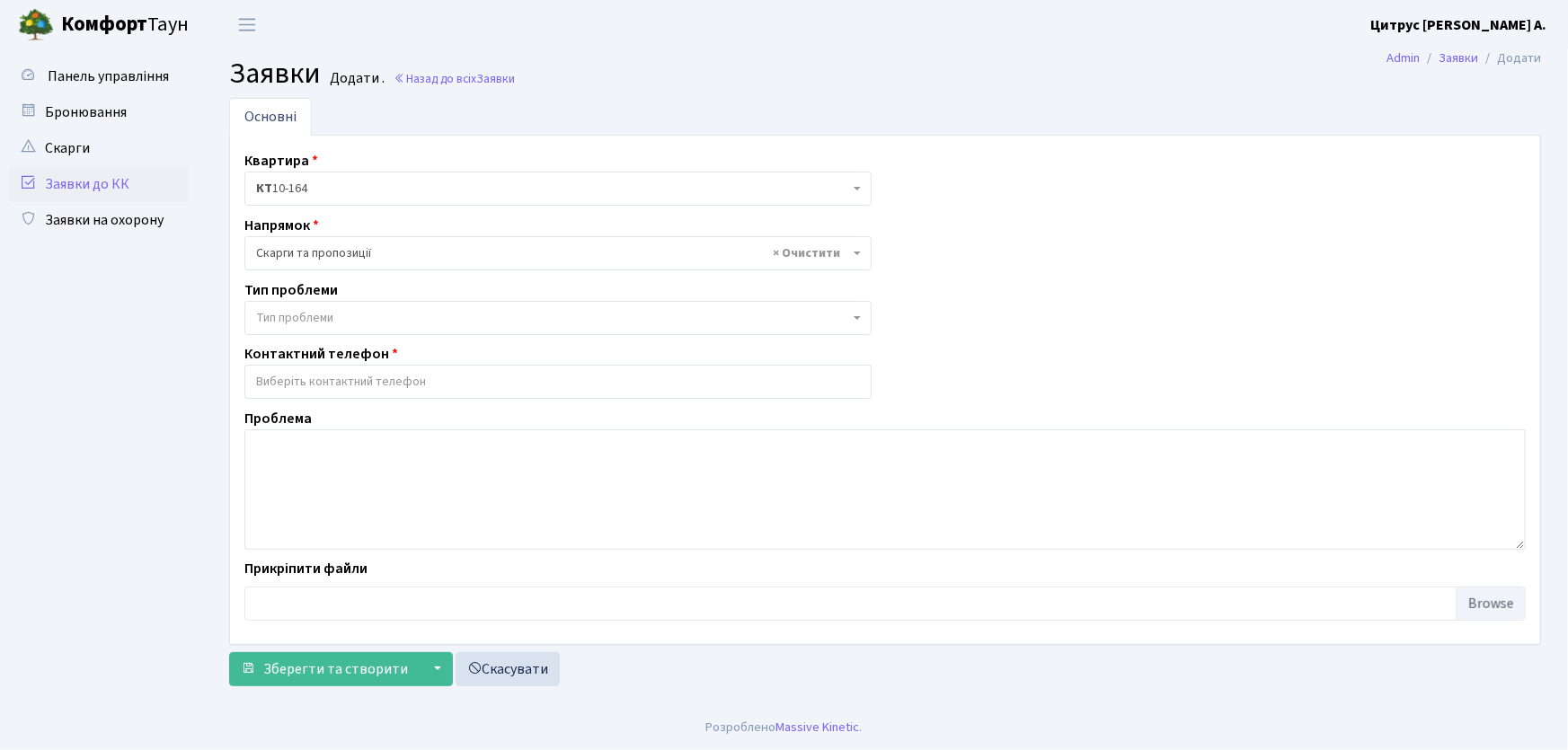
click at [316, 316] on span "Тип проблеми" at bounding box center [295, 318] width 78 height 18
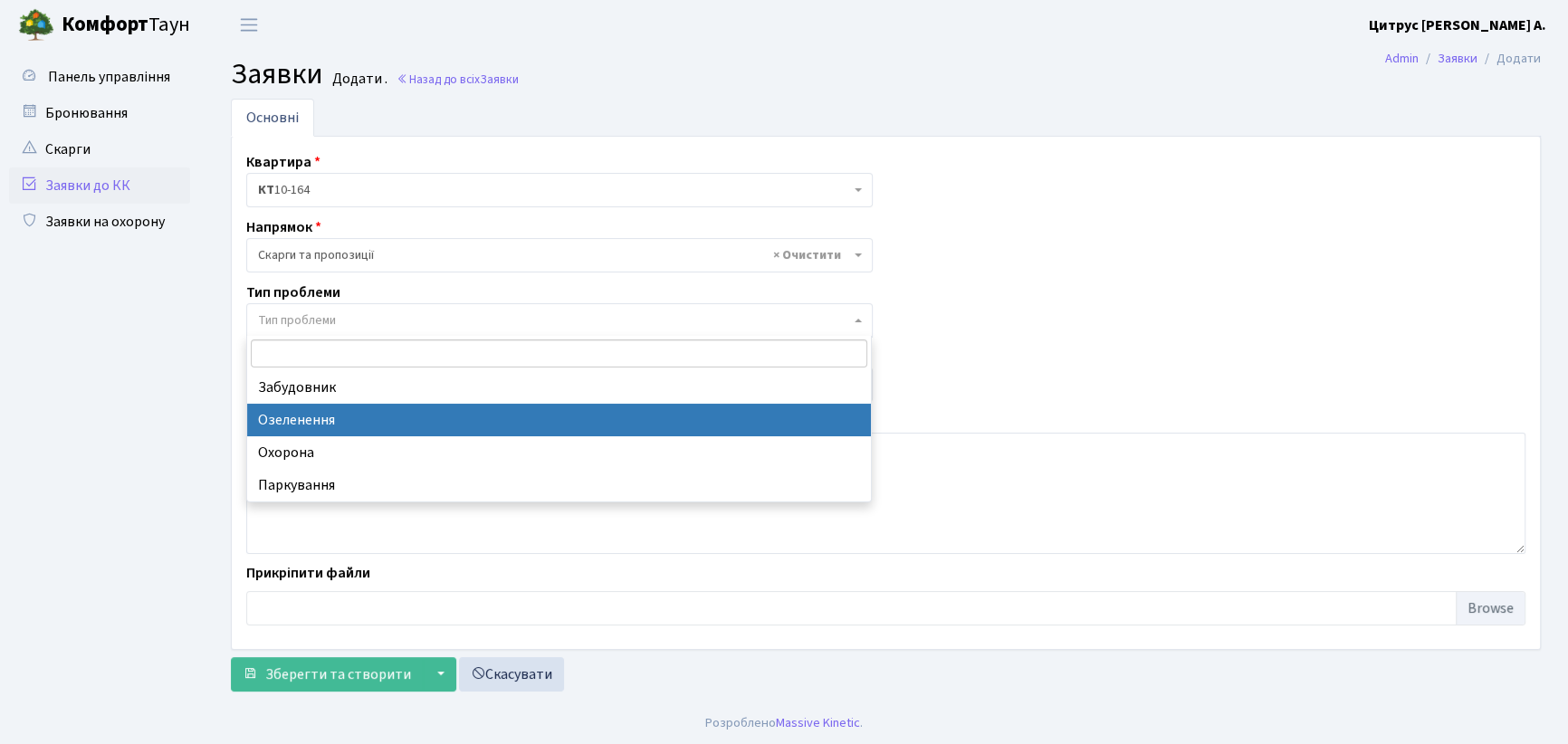
select select "65"
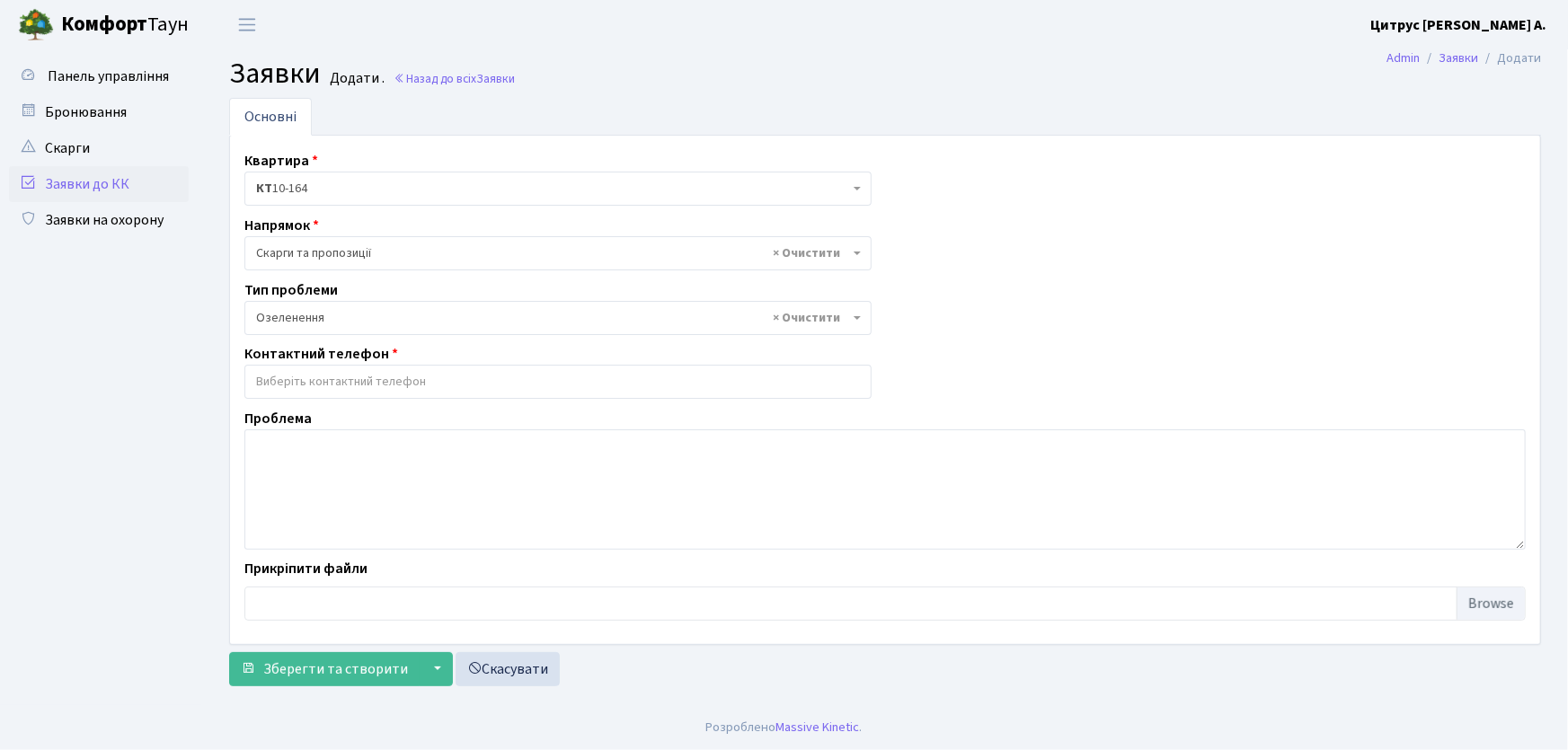
click at [378, 377] on input "search" at bounding box center [557, 382] width 626 height 33
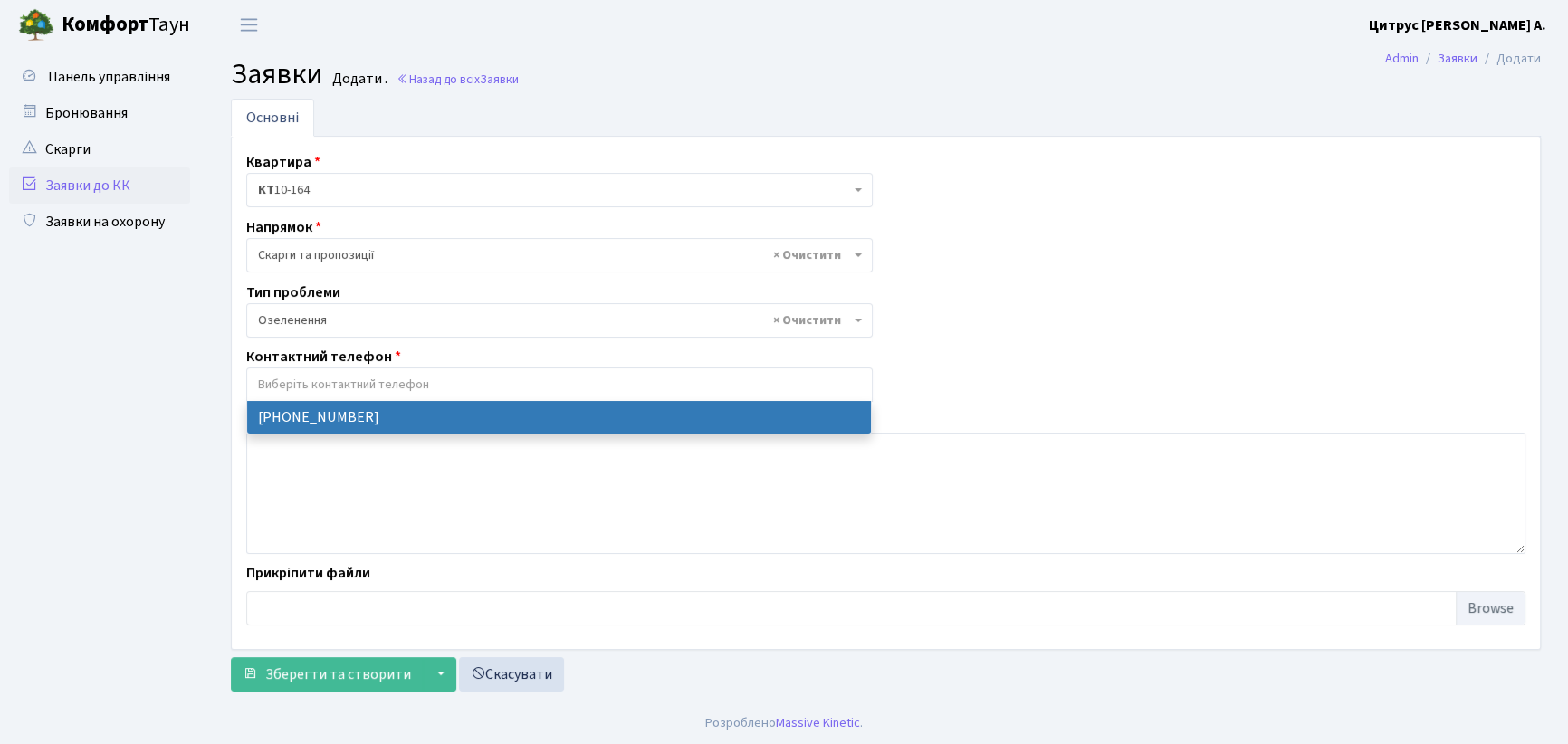
select select "121642"
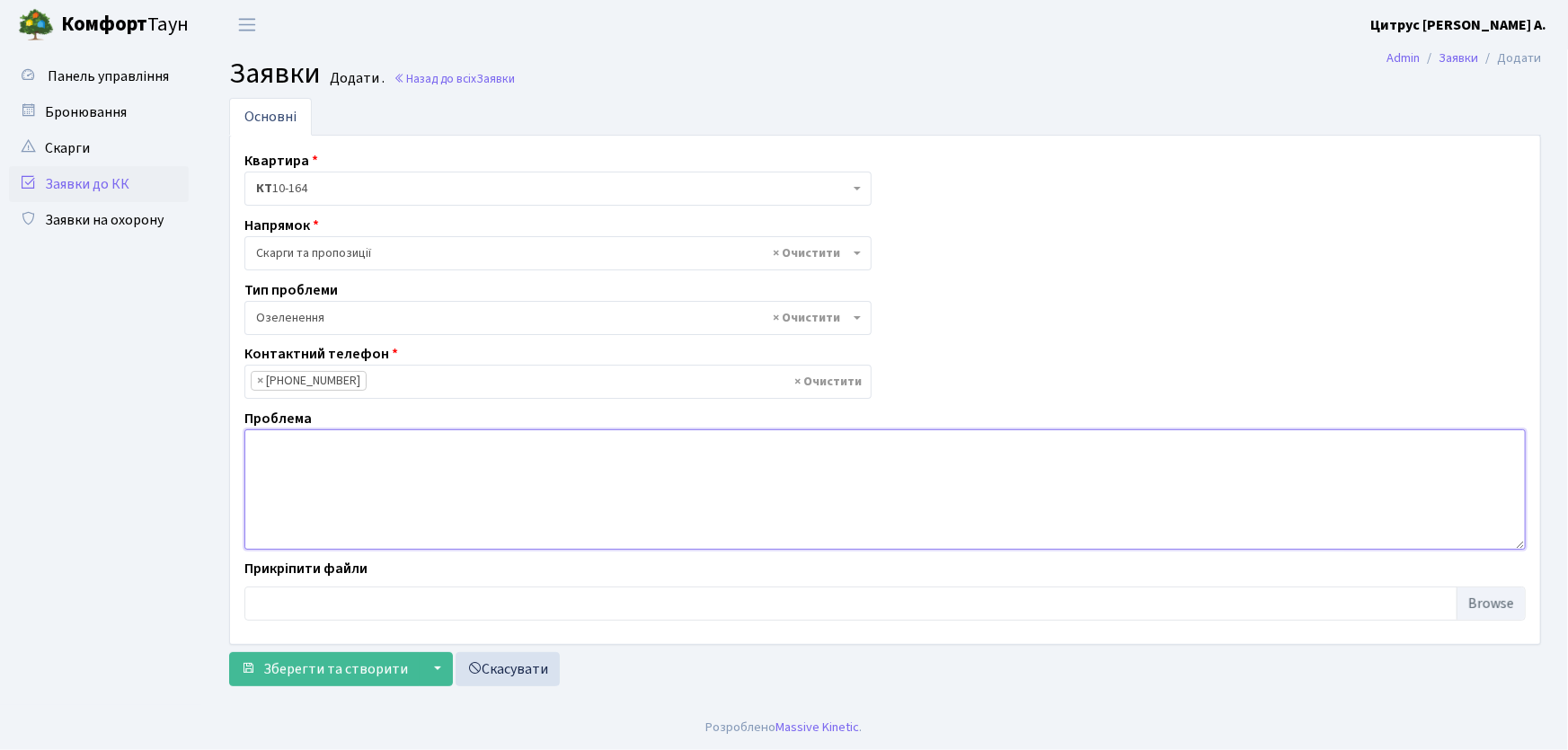
click at [288, 461] on textarea at bounding box center [885, 489] width 1281 height 121
click at [333, 450] on textarea "При прокладнні шланга для поливу біля входу в аптеку створюється лужа" at bounding box center [885, 489] width 1281 height 121
click at [470, 451] on textarea "При прокладанні шланга для поливу біля входу в аптеку створюється лужа" at bounding box center [885, 489] width 1281 height 121
drag, startPoint x: 742, startPoint y: 444, endPoint x: 757, endPoint y: 471, distance: 30.9
click at [742, 446] on textarea "При прокладанні шланга для поливугазону біля входу в аптеку створюється лужа" at bounding box center [885, 489] width 1281 height 121
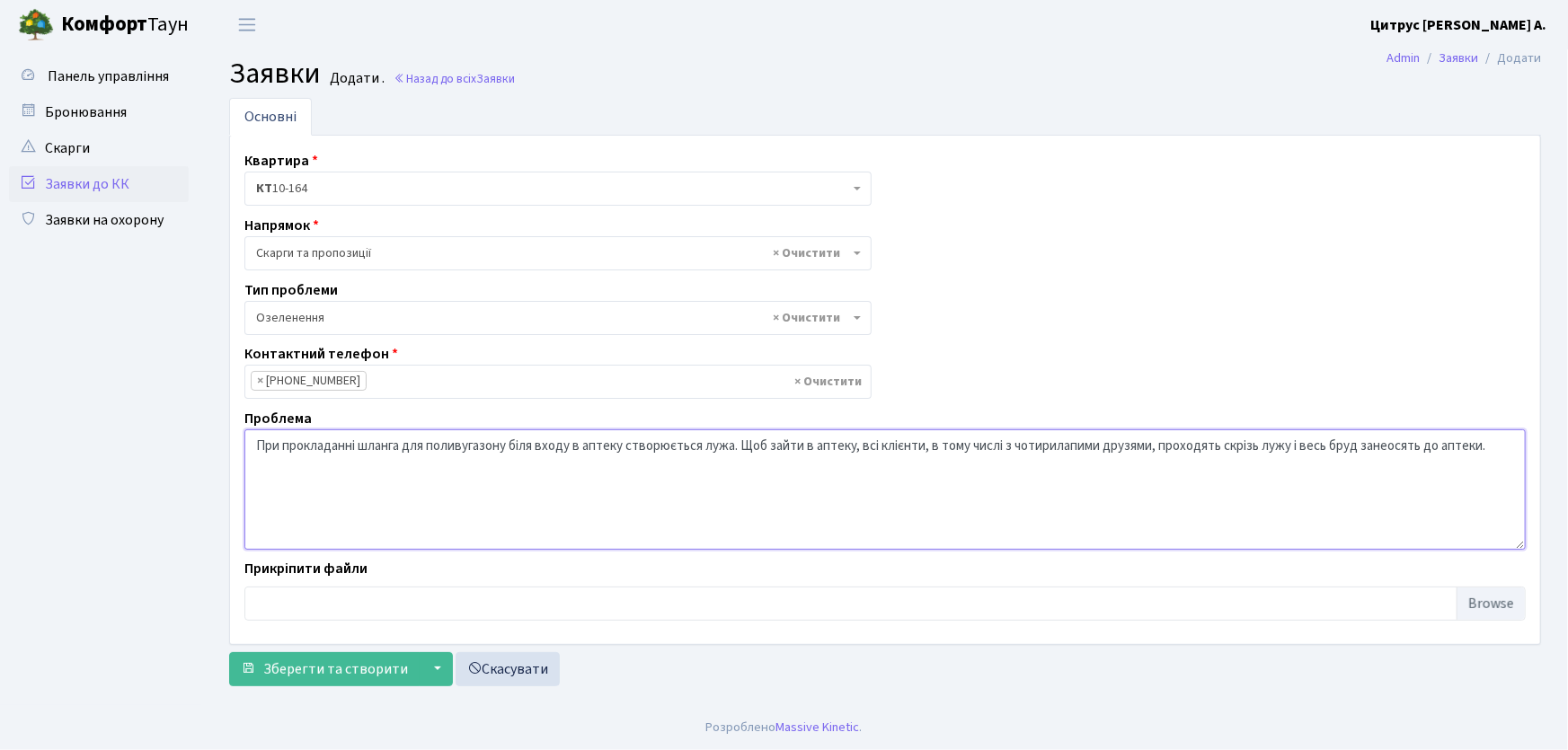
click at [1389, 448] on textarea "При прокладанні шланга для поливугазону біля входу в аптеку створюється лужа. Щ…" at bounding box center [885, 489] width 1281 height 121
click at [1487, 445] on textarea "При прокладанні шланга для поливугазону біля входу в аптеку створюється лужа. Щ…" at bounding box center [885, 489] width 1281 height 121
type textarea "При прокладанні шланга для поливугазону біля входу в аптеку створюється лужа. Щ…"
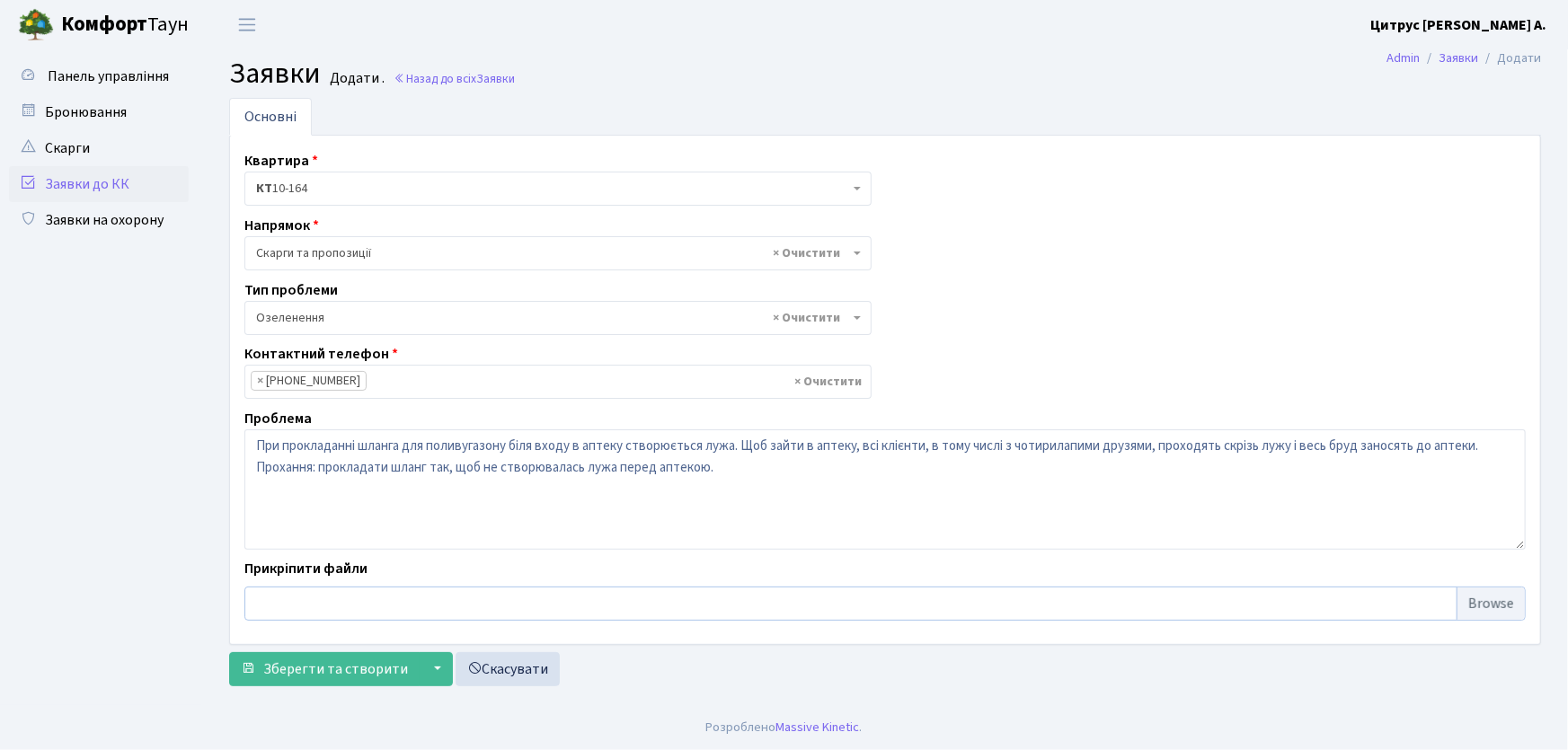
click at [1481, 609] on input "file" at bounding box center [885, 603] width 1281 height 35
click at [1482, 608] on input "file" at bounding box center [885, 603] width 1281 height 35
type input "C:\fakepath\1000038784.jpg"
click at [645, 601] on input "file" at bounding box center [885, 603] width 1281 height 35
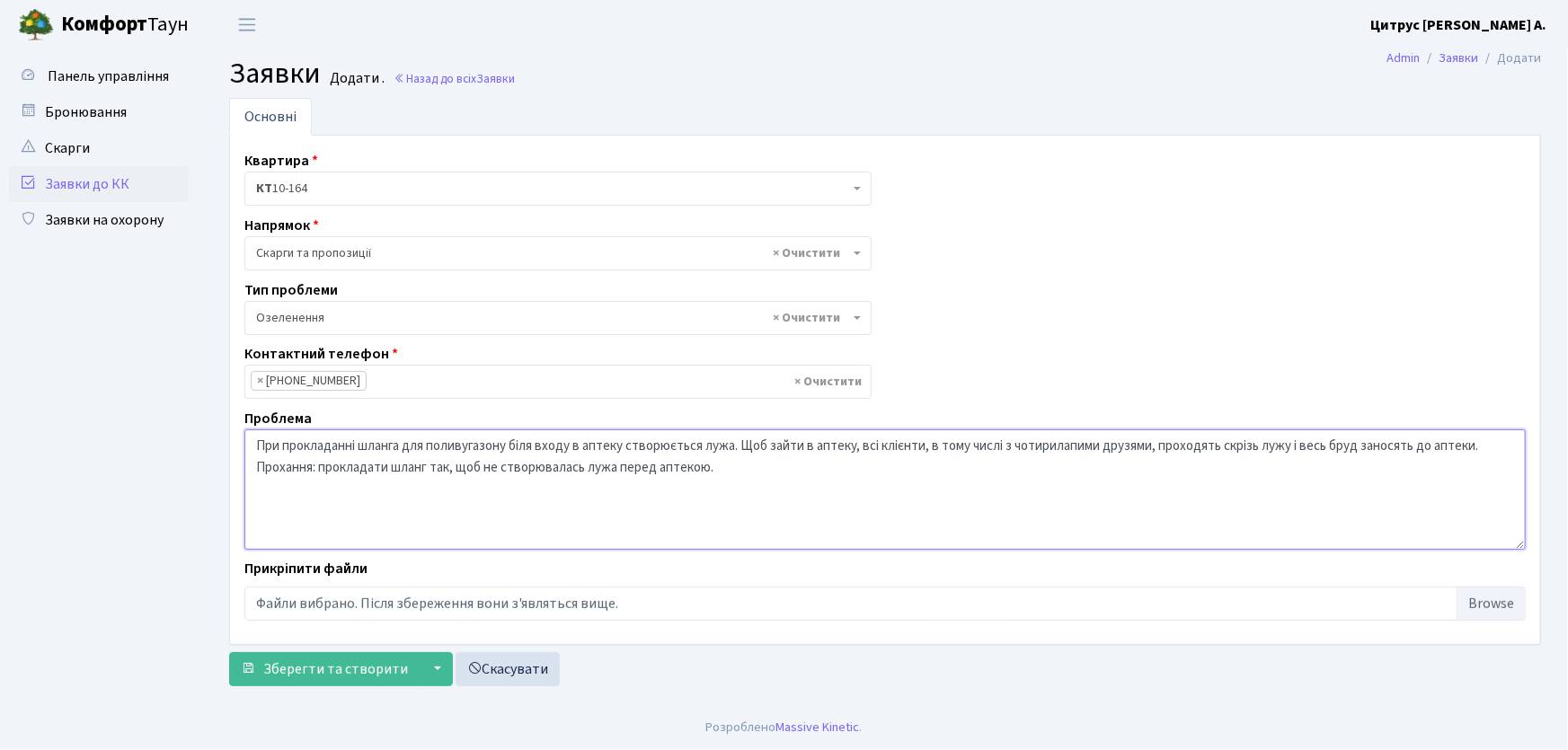
click at [474, 445] on textarea "При прокладанні шланга для поливугазону біля входу в аптеку створюється лужа. Щ…" at bounding box center [885, 489] width 1281 height 121
click at [512, 448] on textarea "При прокладанні шланга для поливу газону біля входу в аптеку створюється лужа. …" at bounding box center [885, 489] width 1281 height 121
type textarea "При прокладанні шланга для поливу газона біля входу в аптеку створюється лужа. …"
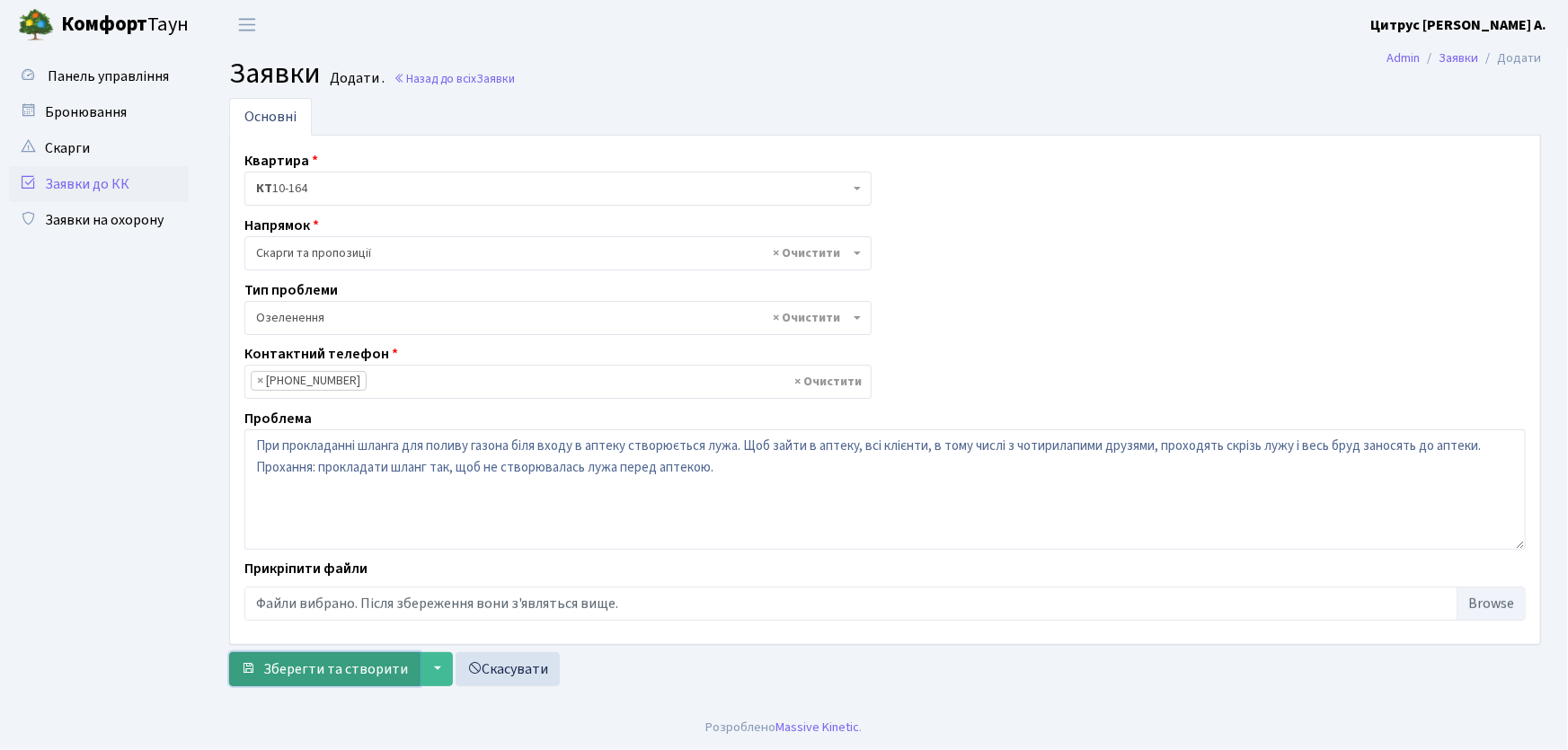
click at [336, 665] on span "Зберегти та створити" at bounding box center [336, 669] width 145 height 20
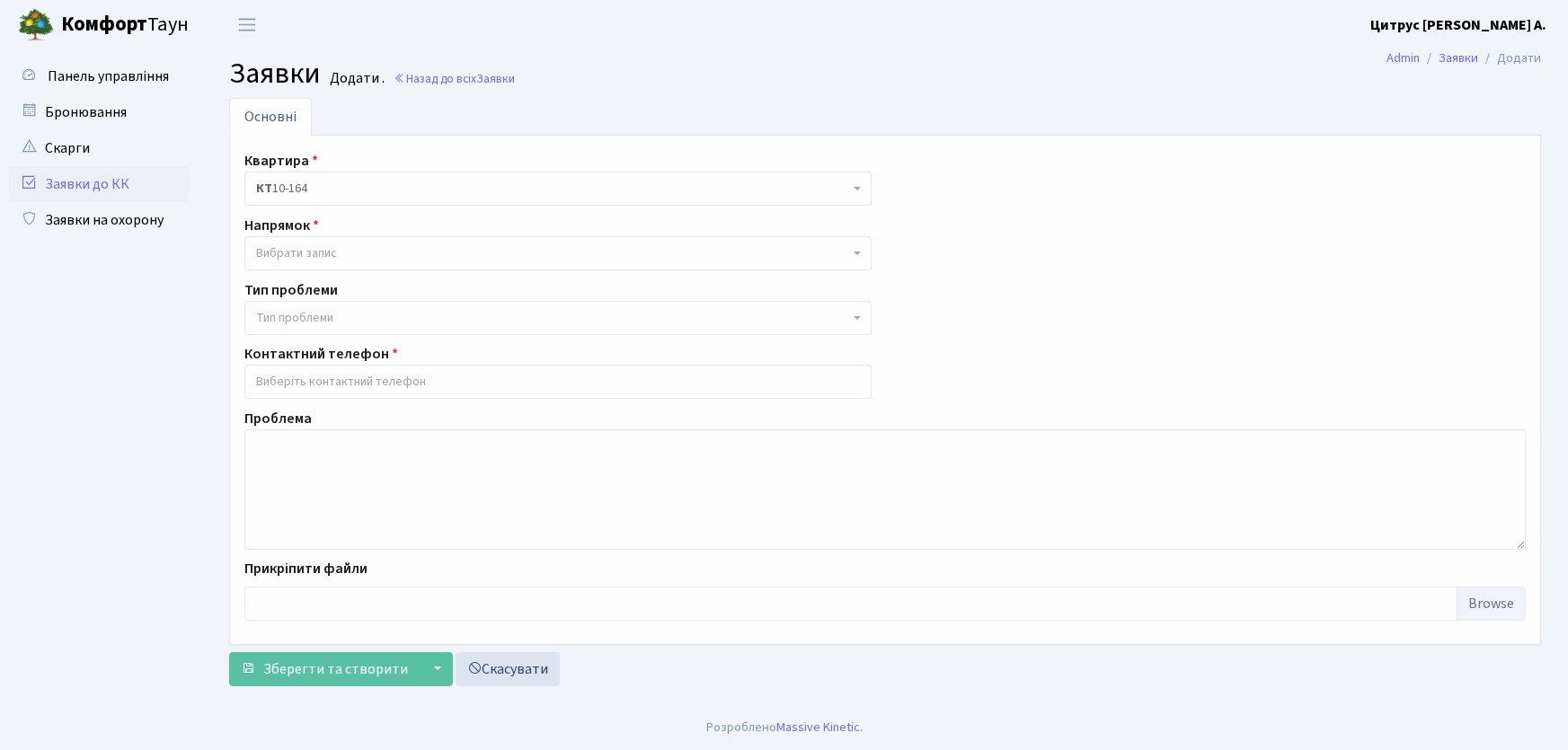
select select
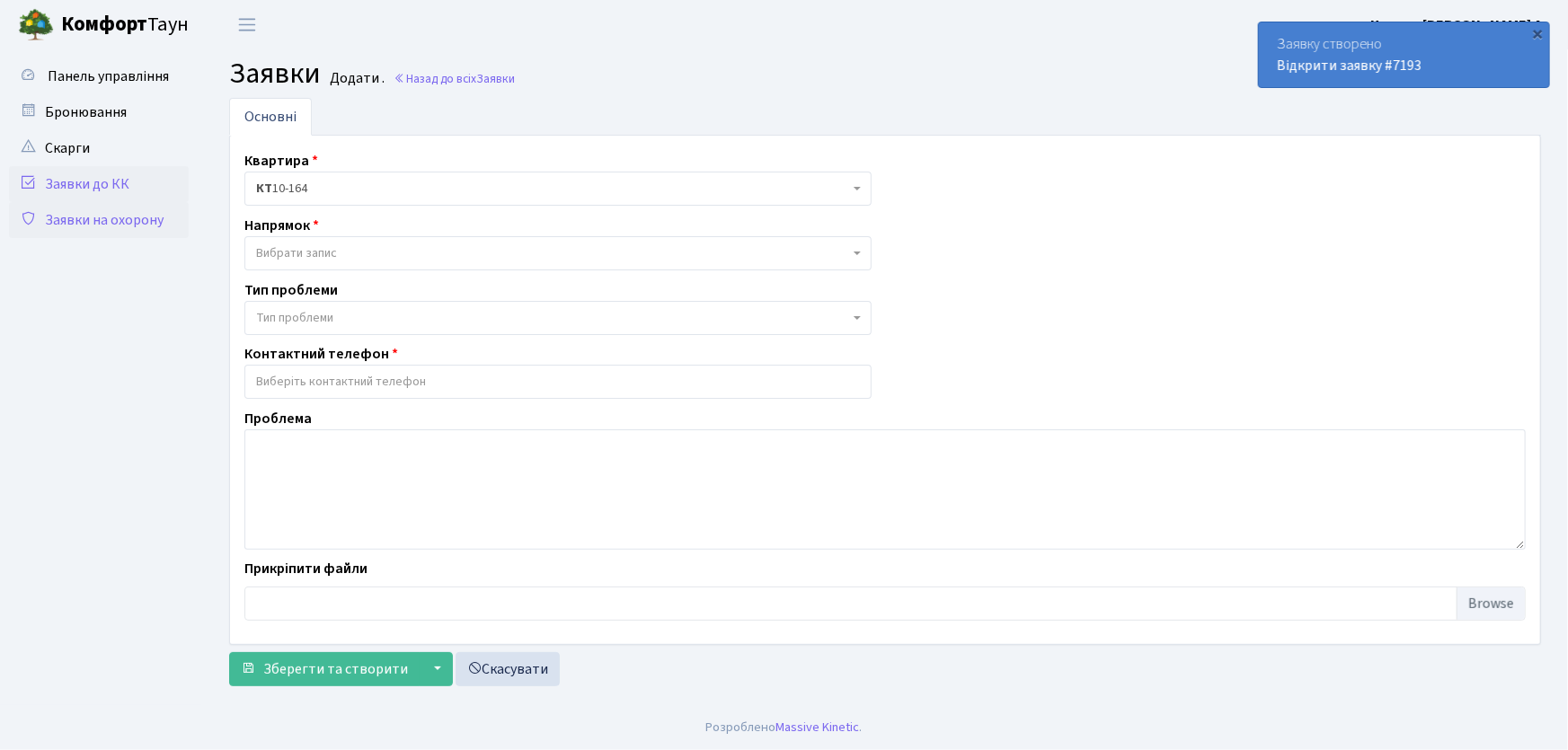
click at [113, 218] on link "Заявки на охорону" at bounding box center [99, 220] width 180 height 36
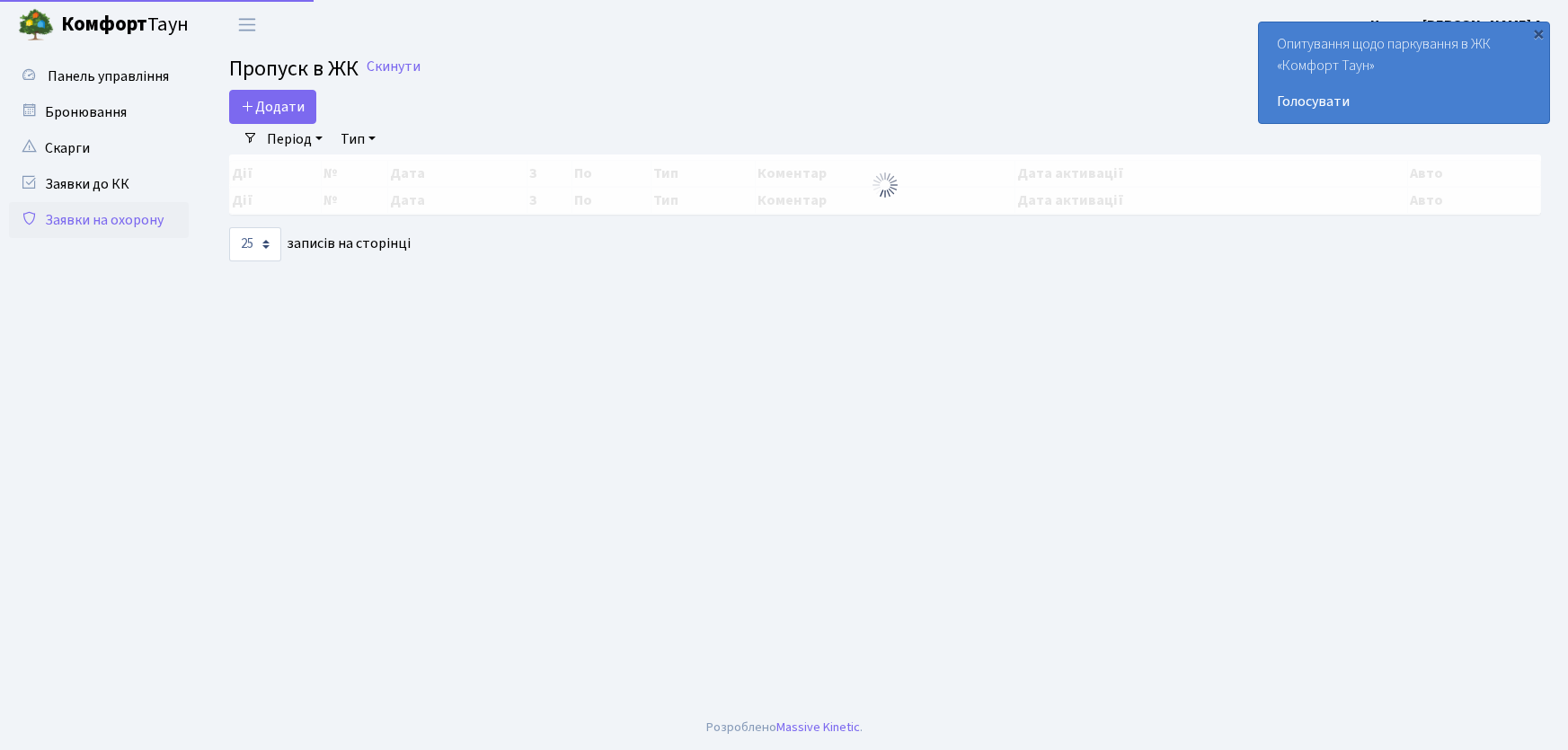
select select "25"
